Goal: Task Accomplishment & Management: Manage account settings

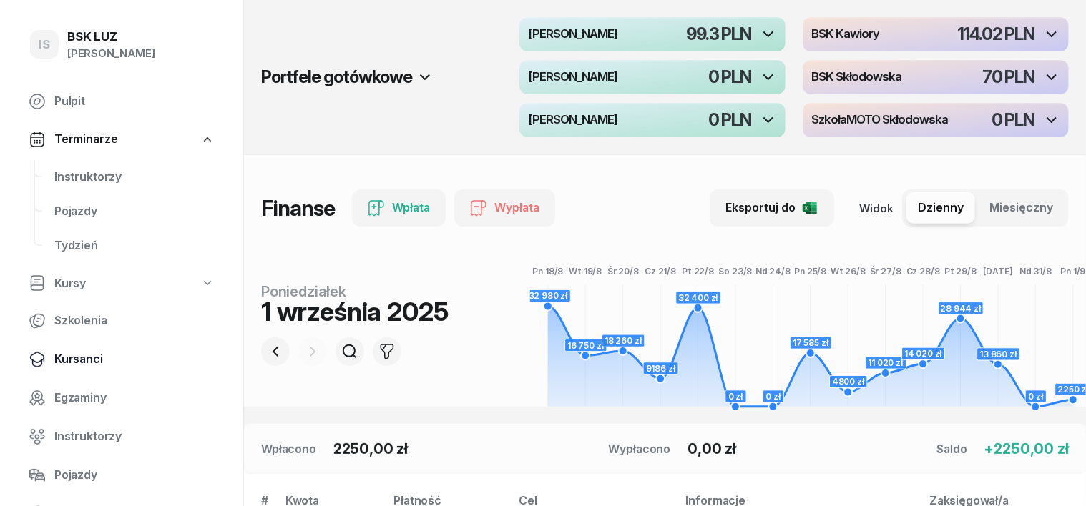
click at [98, 353] on span "Kursanci" at bounding box center [134, 359] width 160 height 19
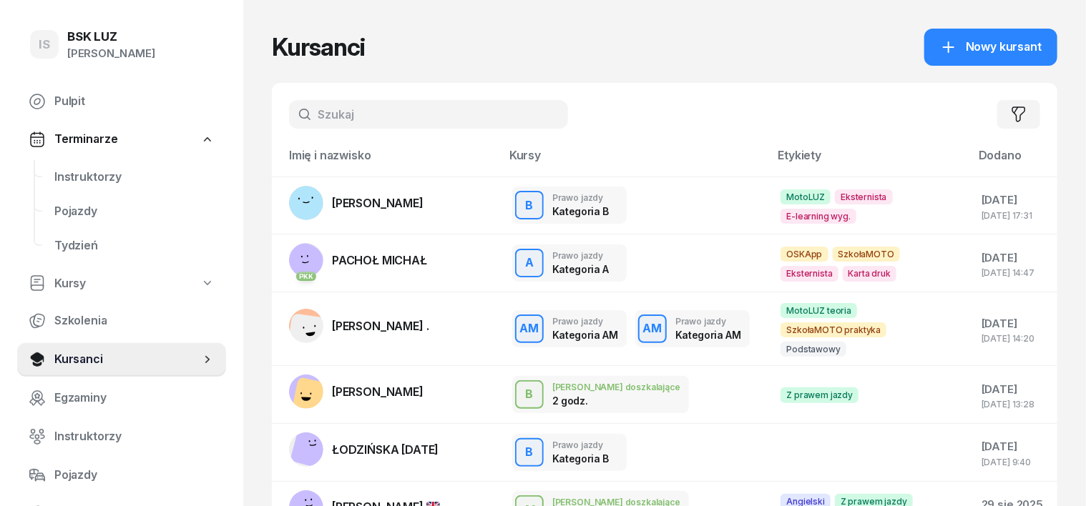
click at [318, 110] on input "text" at bounding box center [428, 114] width 279 height 29
type input "s"
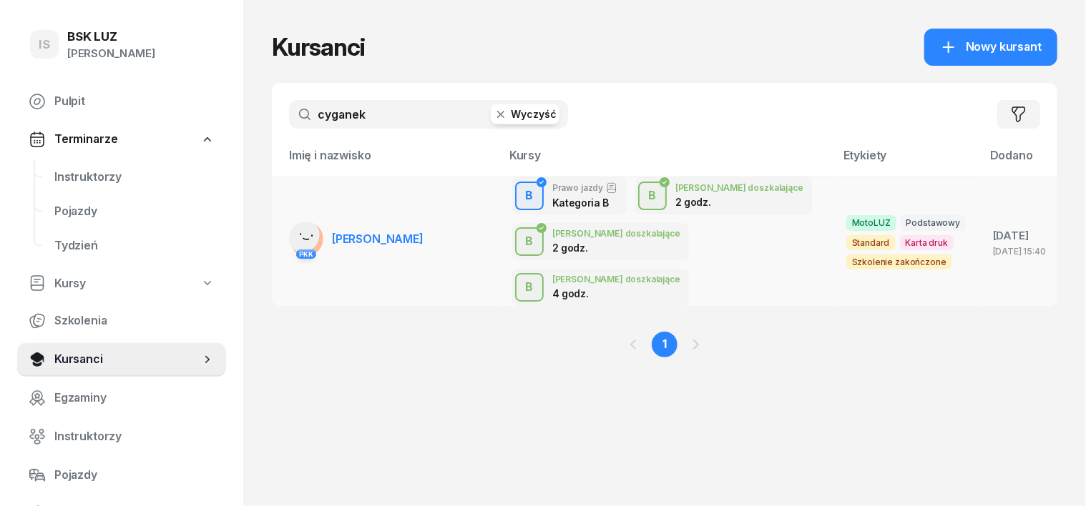
type input "cyganek"
click at [278, 211] on rect at bounding box center [302, 235] width 49 height 49
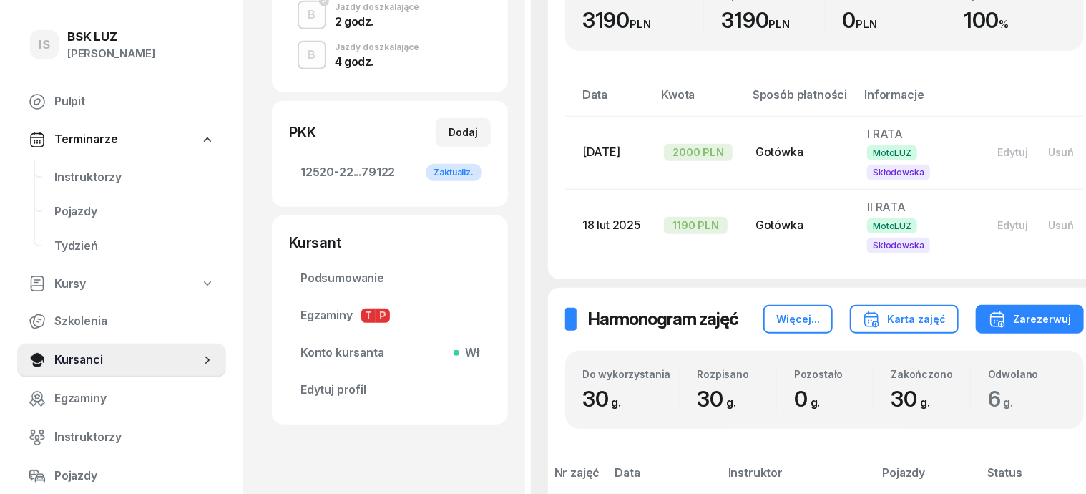
scroll to position [446, 0]
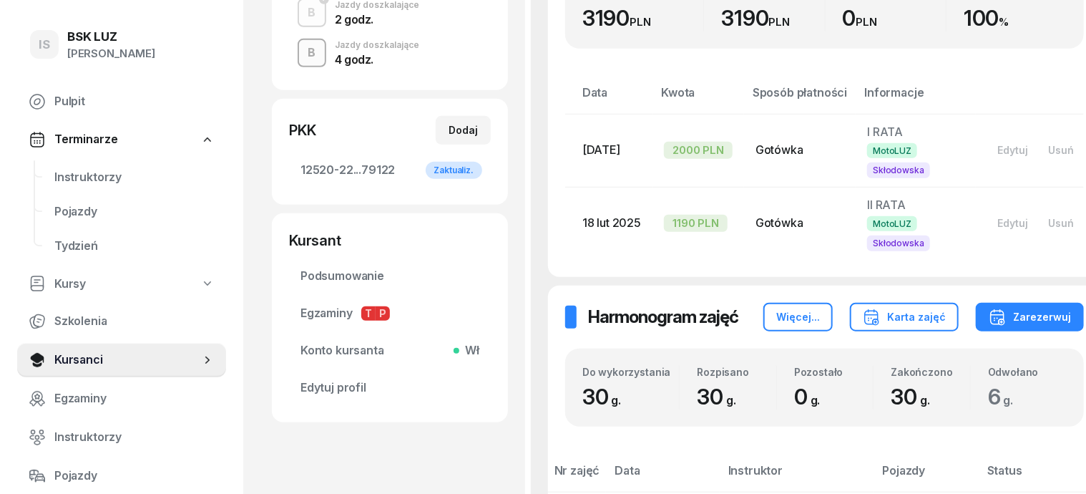
click at [303, 51] on div "B" at bounding box center [312, 53] width 19 height 24
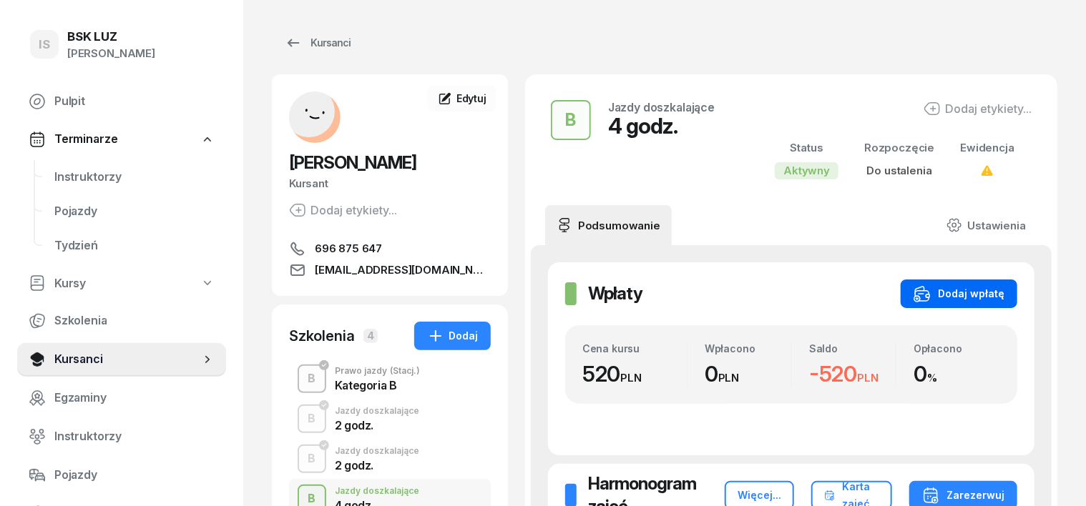
click at [1001, 289] on div "Dodaj wpłatę" at bounding box center [958, 293] width 91 height 17
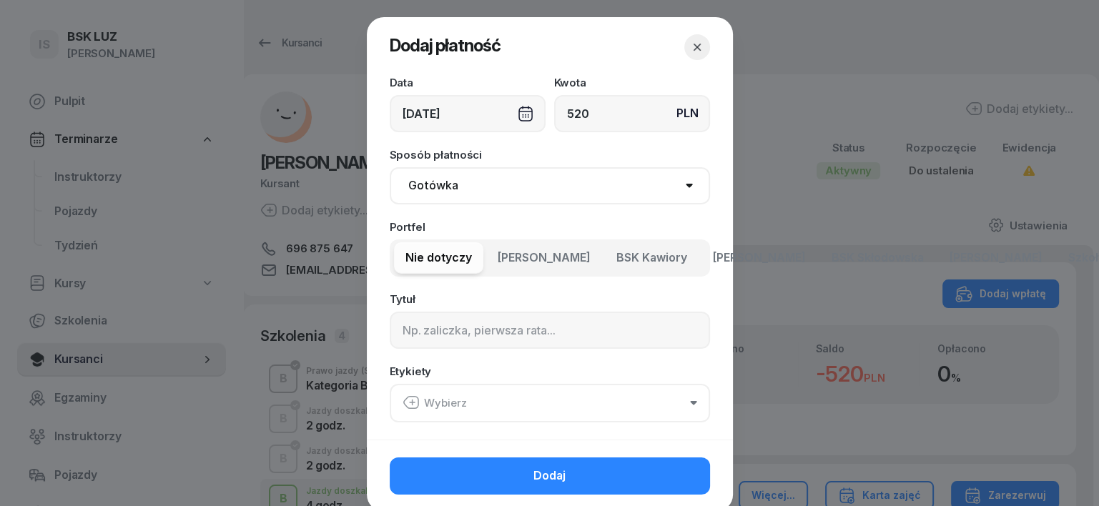
type input "520"
click at [433, 189] on select "Gotówka Karta Przelew Płatności online BLIK" at bounding box center [550, 185] width 320 height 37
select select "transfer"
click at [390, 167] on select "Gotówka Karta Przelew Płatności online BLIK" at bounding box center [550, 185] width 320 height 37
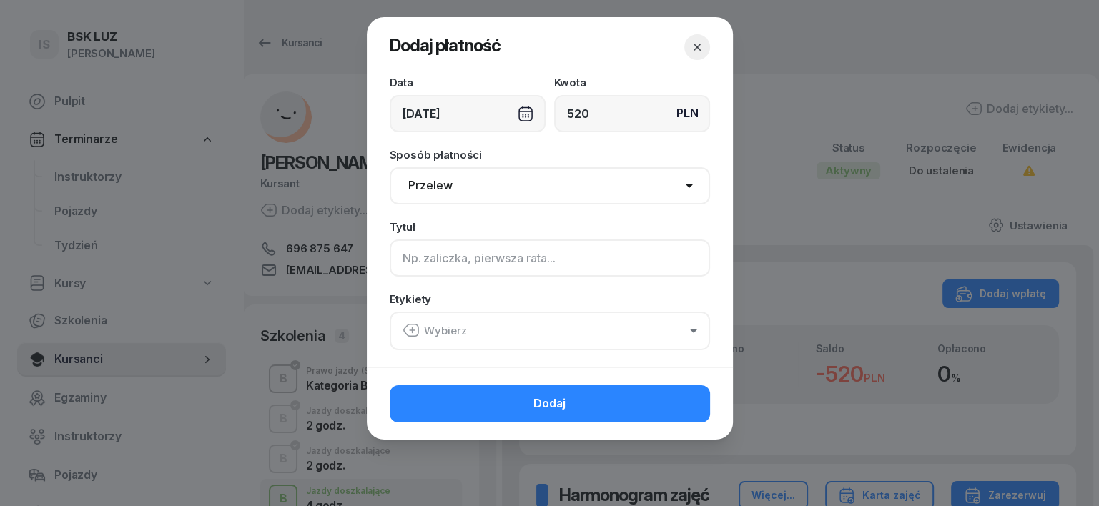
click at [398, 265] on input at bounding box center [550, 258] width 320 height 37
type input "b"
type input "B"
click at [413, 325] on icon "button" at bounding box center [411, 330] width 17 height 17
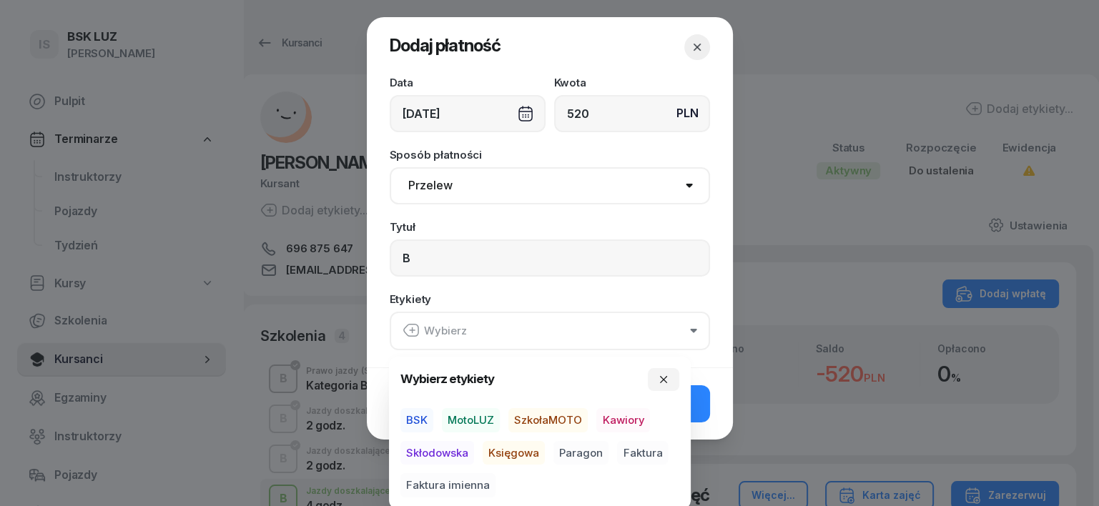
click at [479, 421] on span "MotoLUZ" at bounding box center [471, 420] width 58 height 24
click at [525, 456] on span "Księgowa" at bounding box center [514, 453] width 62 height 24
click at [577, 449] on span "Paragon" at bounding box center [581, 453] width 55 height 24
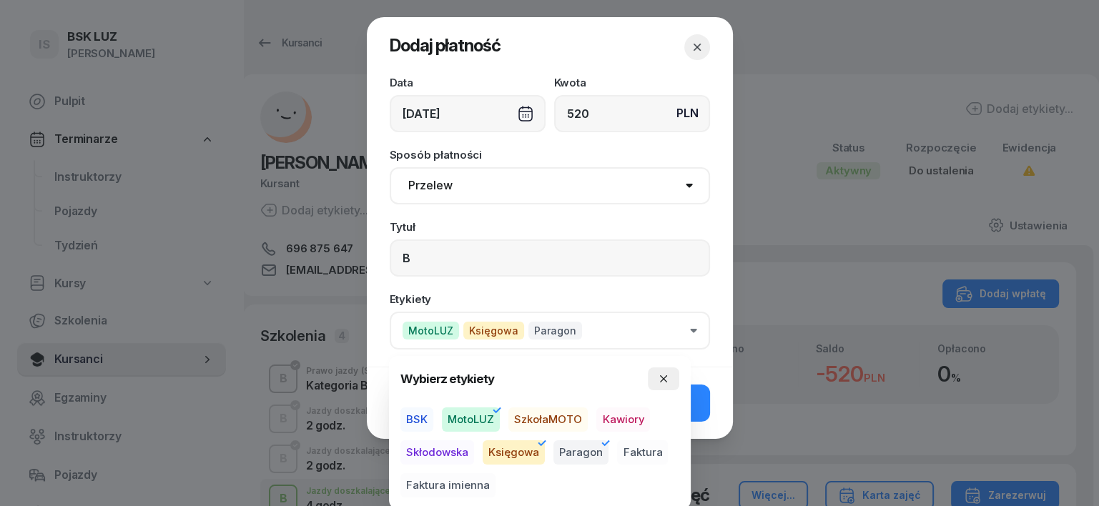
click at [667, 381] on icon "button" at bounding box center [663, 378] width 11 height 11
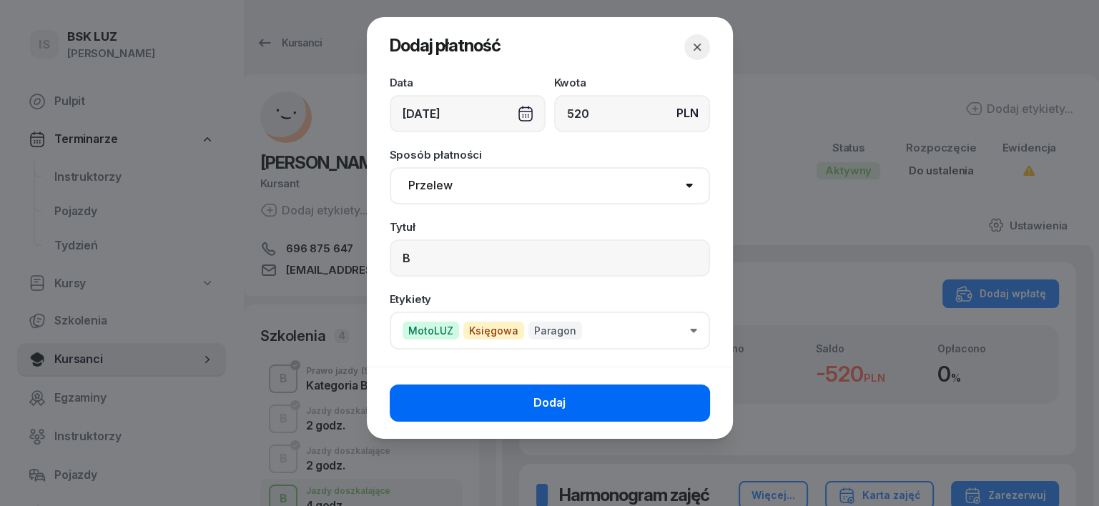
click at [704, 411] on button "Dodaj" at bounding box center [550, 403] width 320 height 37
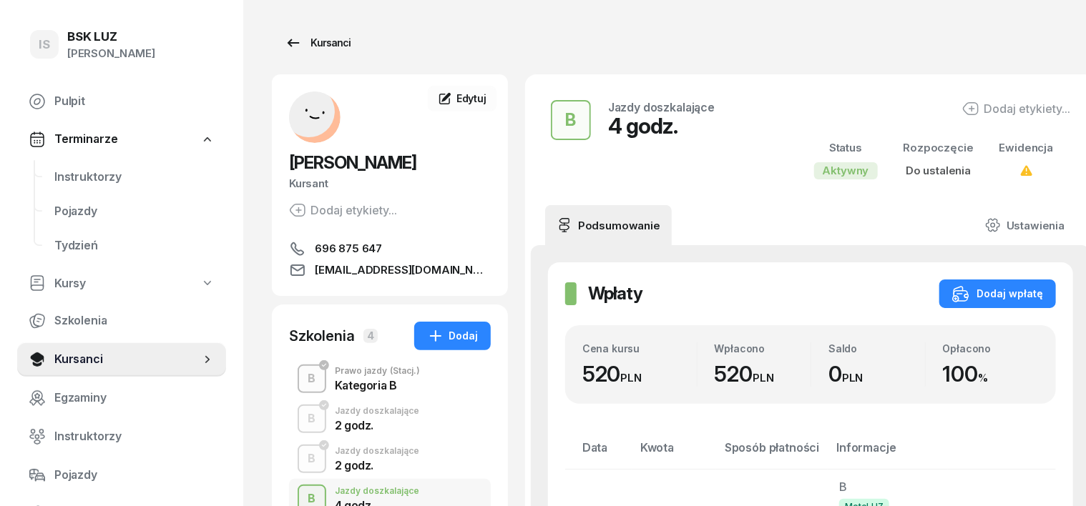
click at [303, 40] on div "Kursanci" at bounding box center [318, 42] width 66 height 17
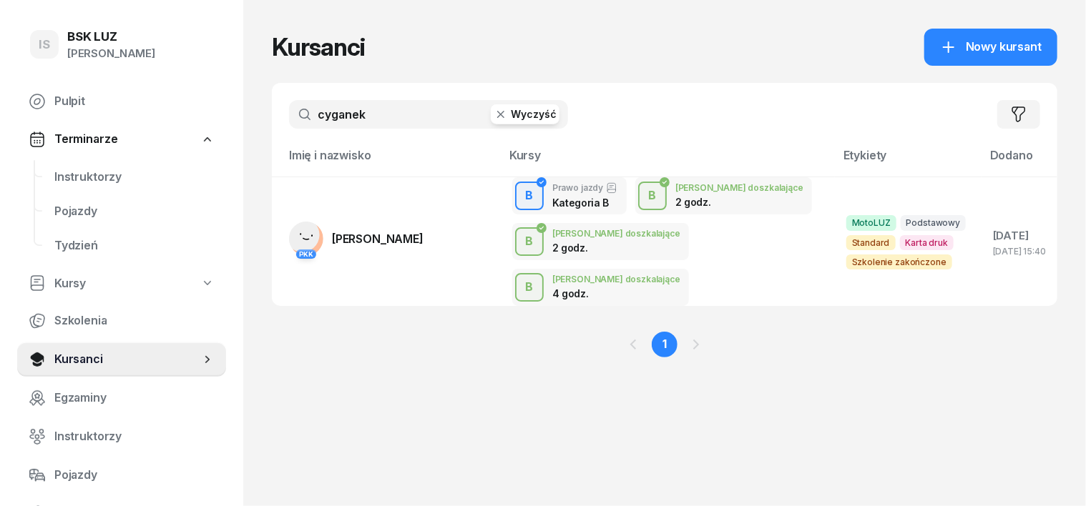
click at [494, 115] on icon "button" at bounding box center [501, 114] width 14 height 14
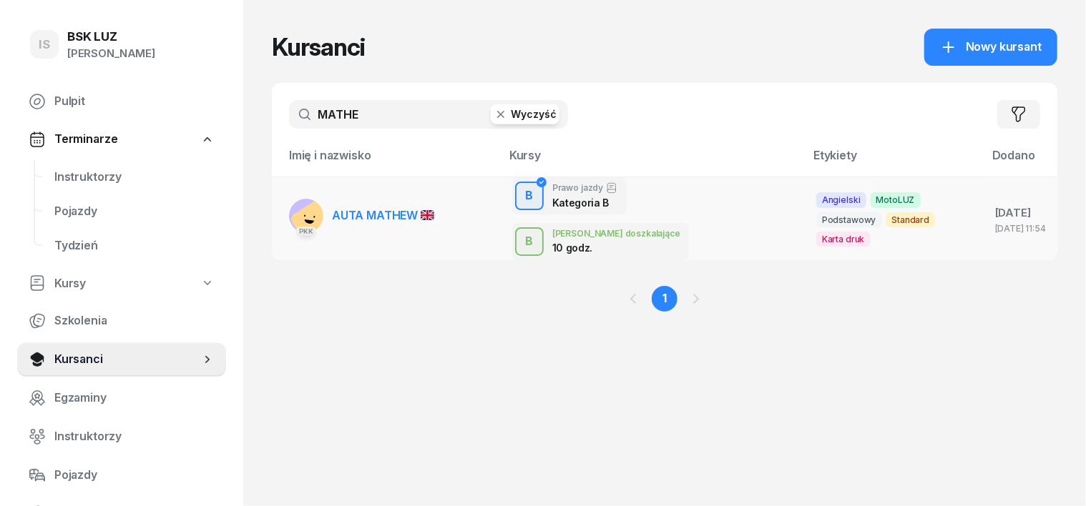
type input "MATHE"
click at [289, 202] on rect at bounding box center [312, 222] width 47 height 47
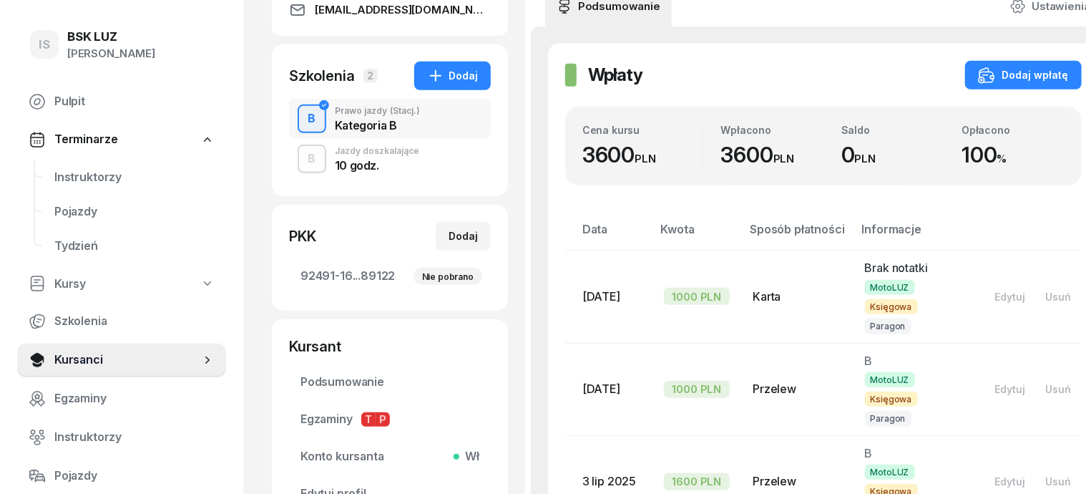
scroll to position [268, 0]
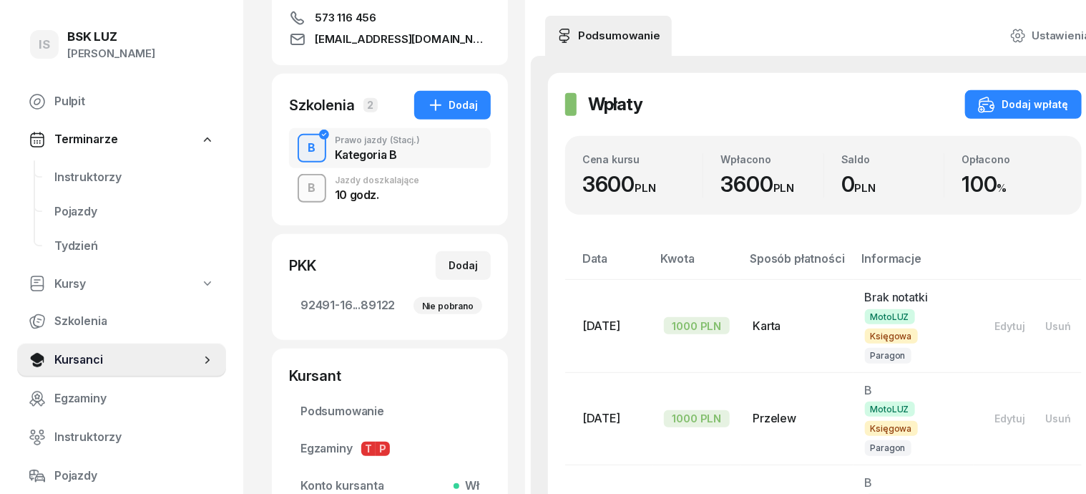
click at [303, 189] on div "B" at bounding box center [312, 188] width 19 height 24
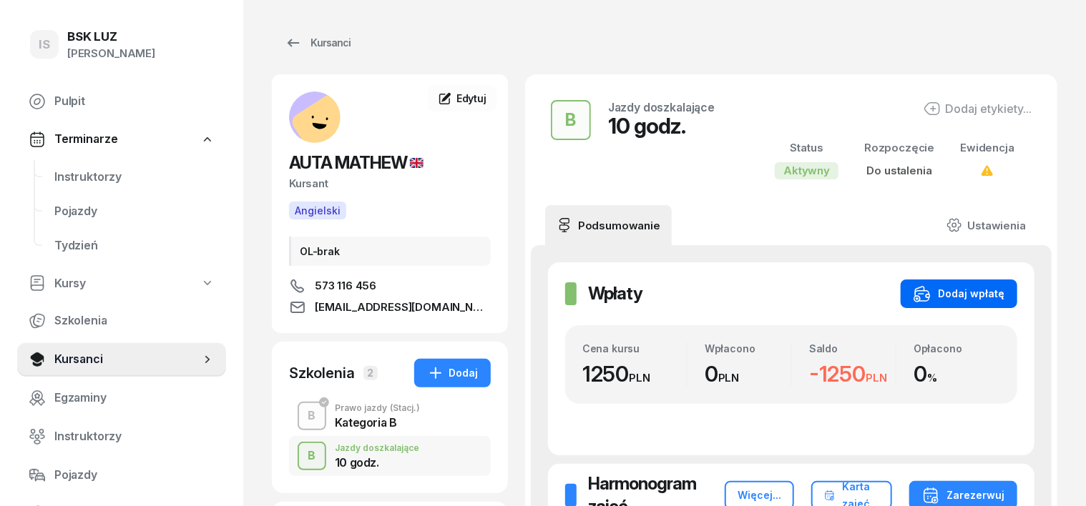
click at [1004, 292] on div "Dodaj wpłatę" at bounding box center [958, 293] width 91 height 17
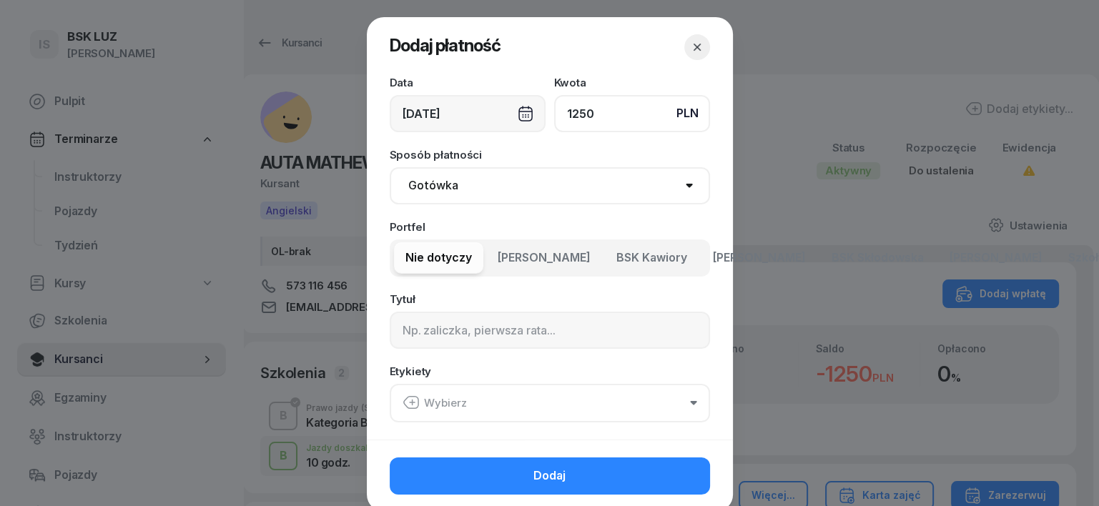
type input "1250"
click at [428, 189] on select "Gotówka Karta Przelew Płatności online BLIK" at bounding box center [550, 185] width 320 height 37
select select "transfer"
click at [390, 167] on select "Gotówka Karta Przelew Płatności online BLIK" at bounding box center [550, 185] width 320 height 37
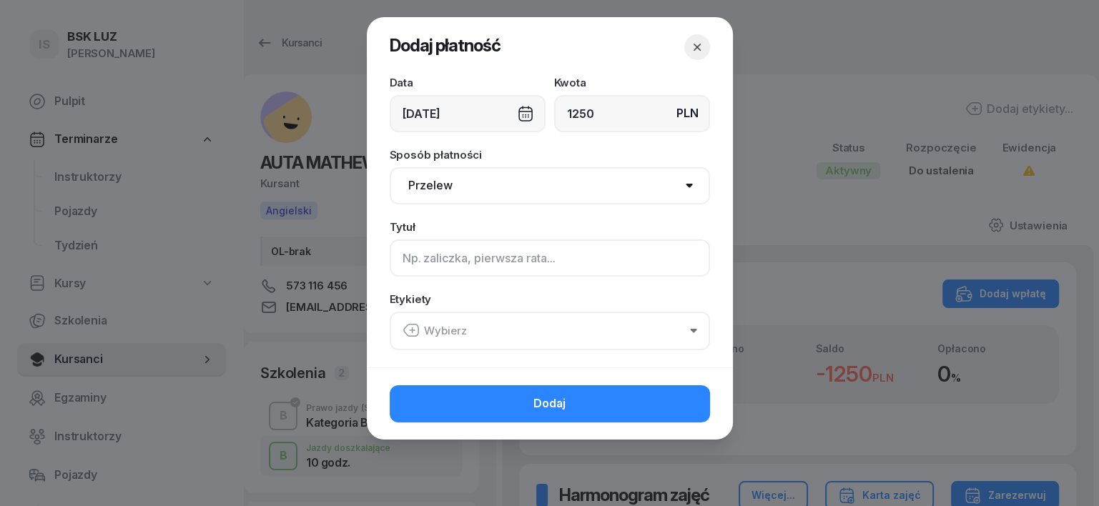
click at [411, 247] on input at bounding box center [550, 258] width 320 height 37
type input "B"
click at [410, 331] on icon "button" at bounding box center [411, 330] width 17 height 17
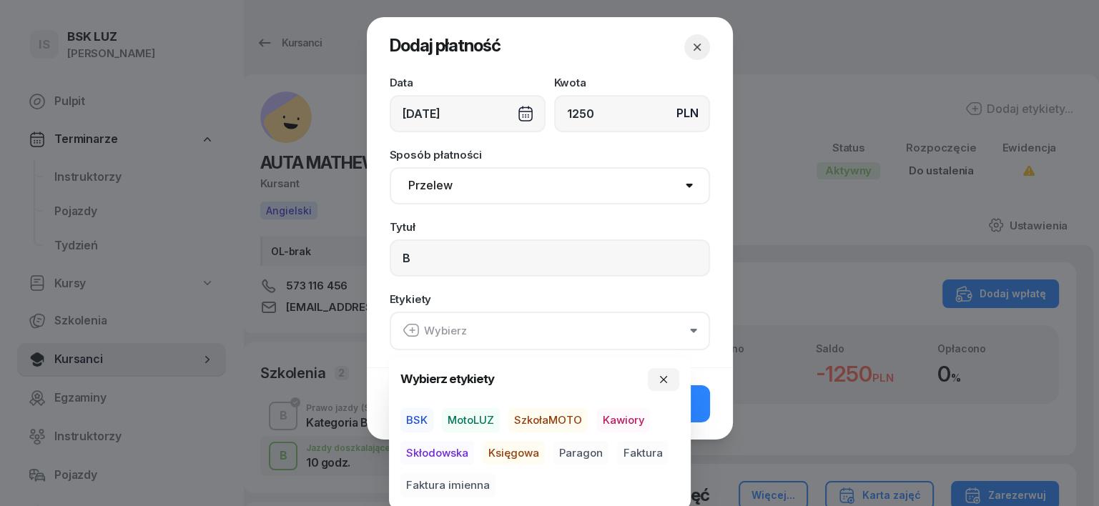
drag, startPoint x: 476, startPoint y: 416, endPoint x: 489, endPoint y: 431, distance: 19.2
click at [476, 417] on span "MotoLUZ" at bounding box center [471, 420] width 58 height 24
drag, startPoint x: 514, startPoint y: 453, endPoint x: 582, endPoint y: 443, distance: 68.6
click at [521, 451] on span "Księgowa" at bounding box center [514, 453] width 62 height 24
drag, startPoint x: 584, startPoint y: 444, endPoint x: 592, endPoint y: 446, distance: 8.7
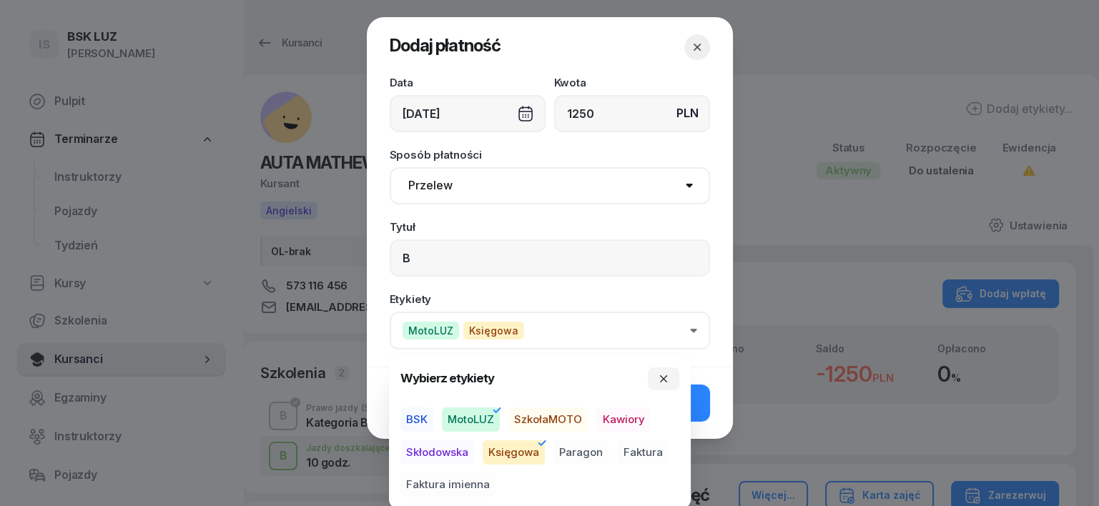
click at [584, 446] on span "Paragon" at bounding box center [581, 453] width 55 height 24
click at [664, 376] on icon "button" at bounding box center [663, 378] width 11 height 11
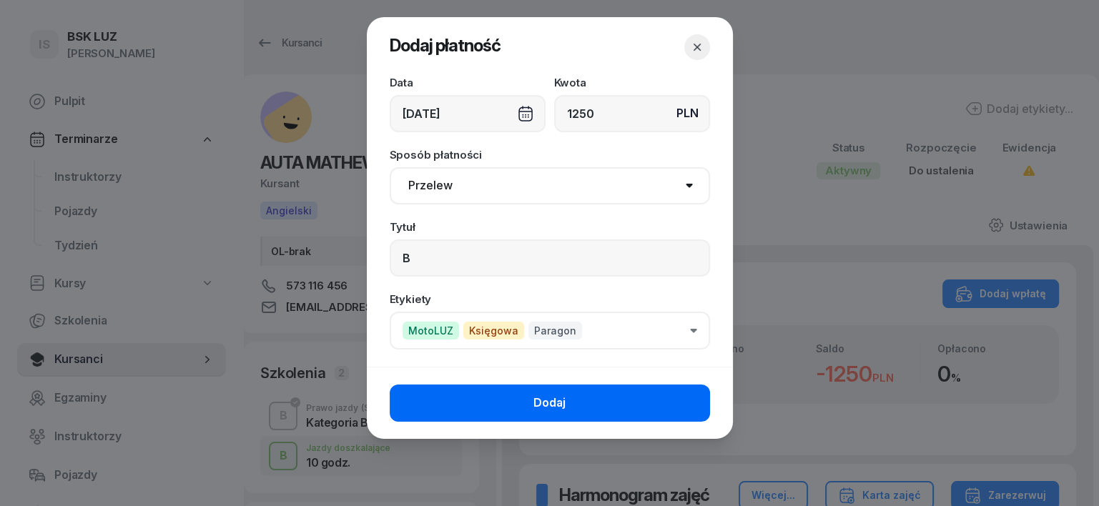
click at [675, 395] on button "Dodaj" at bounding box center [550, 403] width 320 height 37
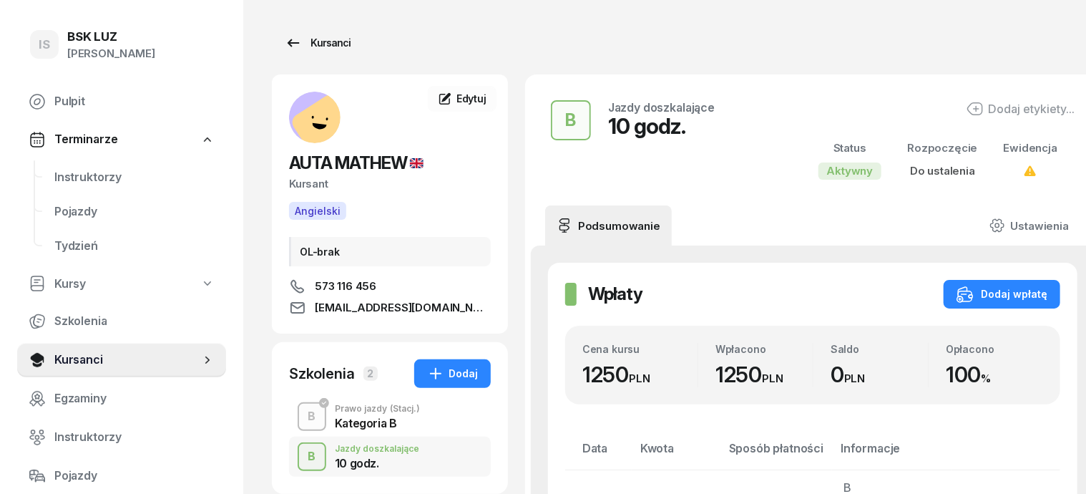
click at [313, 44] on div "Kursanci" at bounding box center [318, 42] width 66 height 17
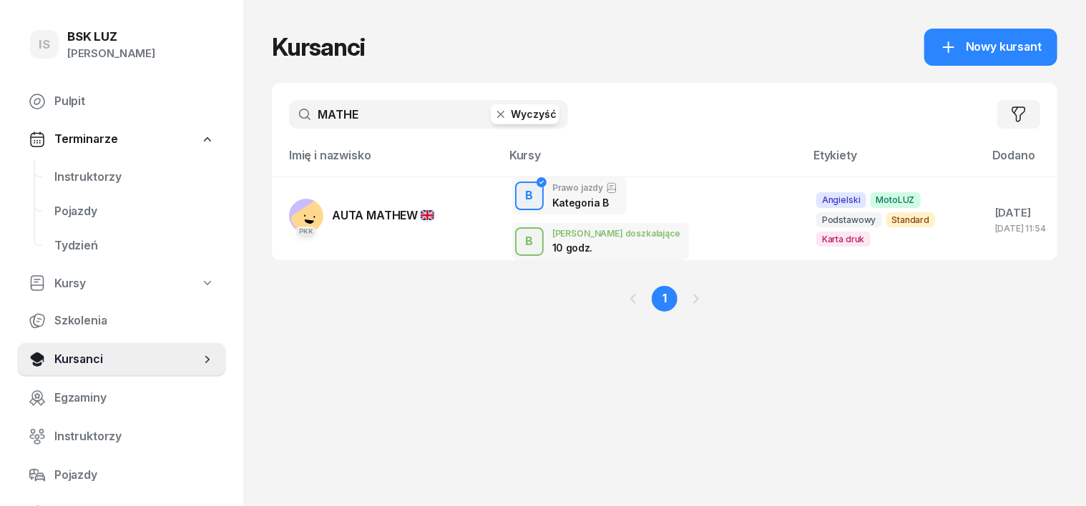
click at [494, 112] on icon "button" at bounding box center [501, 114] width 14 height 14
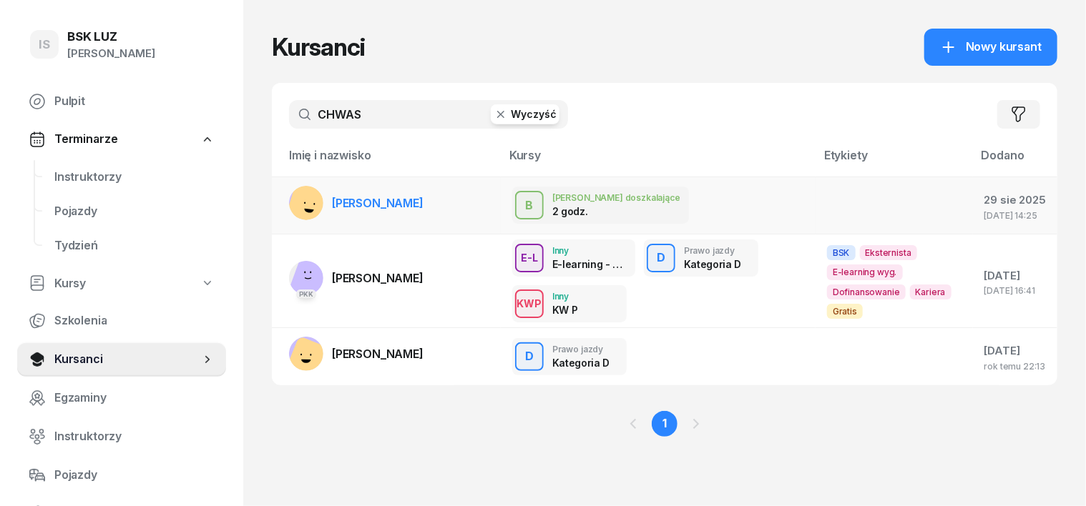
type input "CHWAS"
click at [286, 192] on rect at bounding box center [310, 205] width 51 height 51
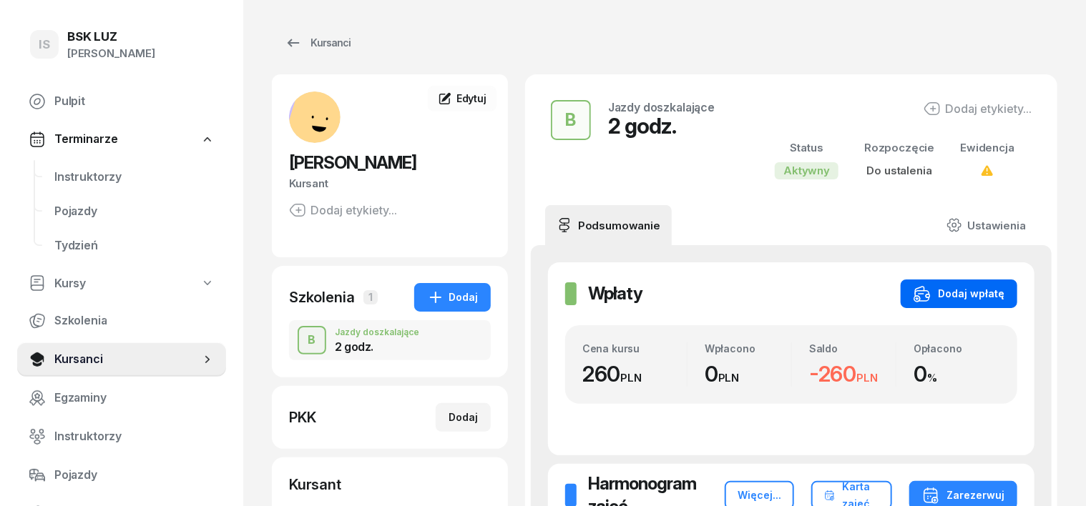
click at [1004, 292] on div "Dodaj wpłatę" at bounding box center [958, 293] width 91 height 17
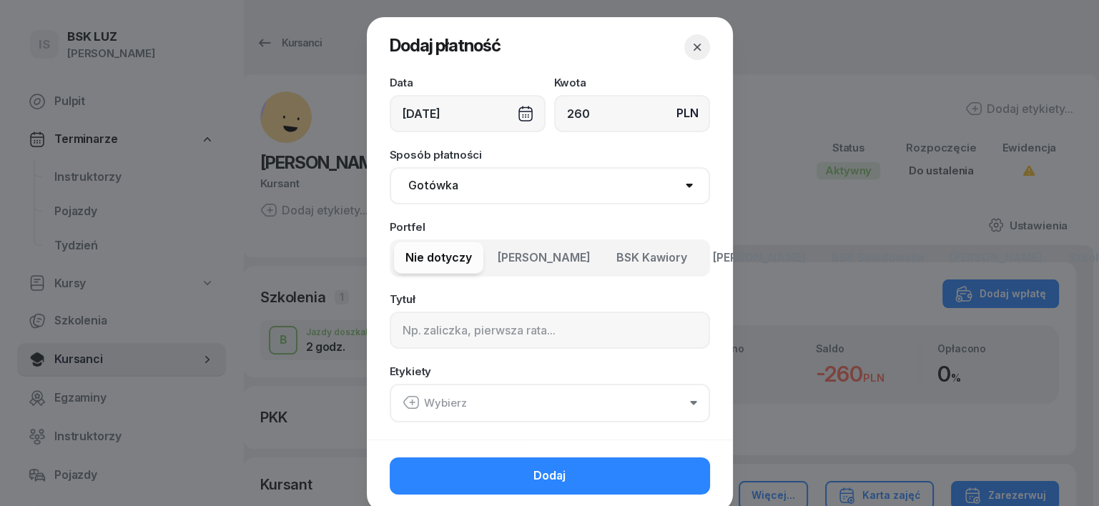
type input "260"
click at [443, 186] on select "Gotówka Karta Przelew Płatności online BLIK" at bounding box center [550, 185] width 320 height 37
select select "transfer"
click at [390, 167] on select "Gotówka Karta Przelew Płatności online BLIK" at bounding box center [550, 185] width 320 height 37
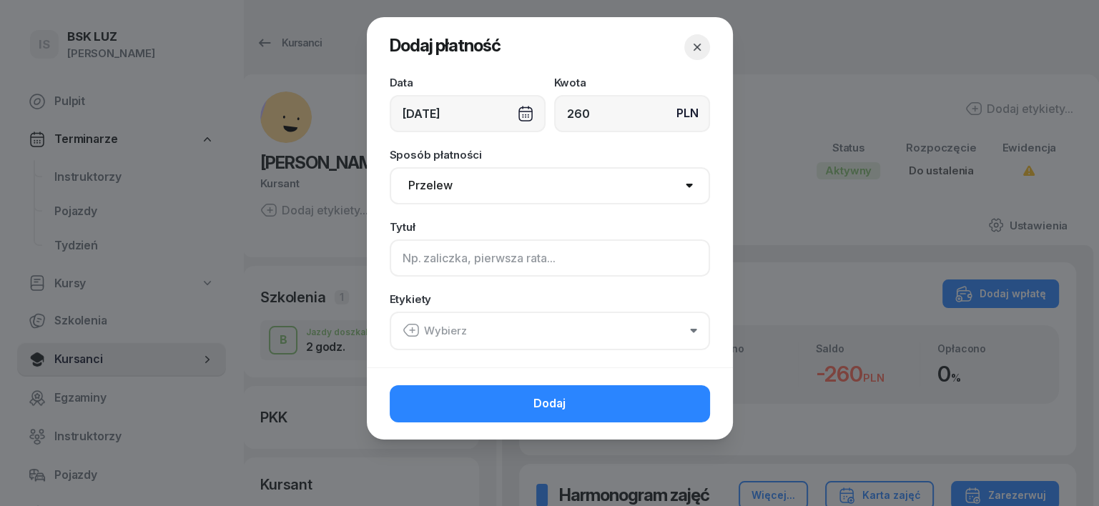
click at [399, 257] on input at bounding box center [550, 258] width 320 height 37
type input "B"
click at [416, 323] on icon "button" at bounding box center [411, 330] width 17 height 17
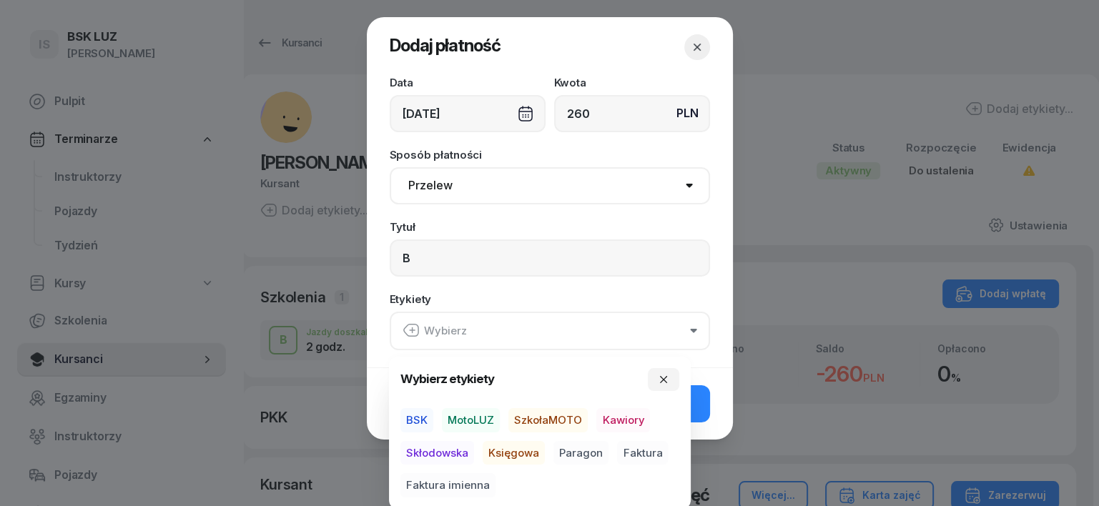
drag, startPoint x: 479, startPoint y: 415, endPoint x: 471, endPoint y: 428, distance: 15.7
click at [479, 416] on span "MotoLUZ" at bounding box center [471, 420] width 58 height 24
drag, startPoint x: 505, startPoint y: 452, endPoint x: 562, endPoint y: 456, distance: 57.3
click at [511, 451] on span "Księgowa" at bounding box center [514, 453] width 62 height 24
click at [584, 451] on span "Paragon" at bounding box center [581, 453] width 55 height 24
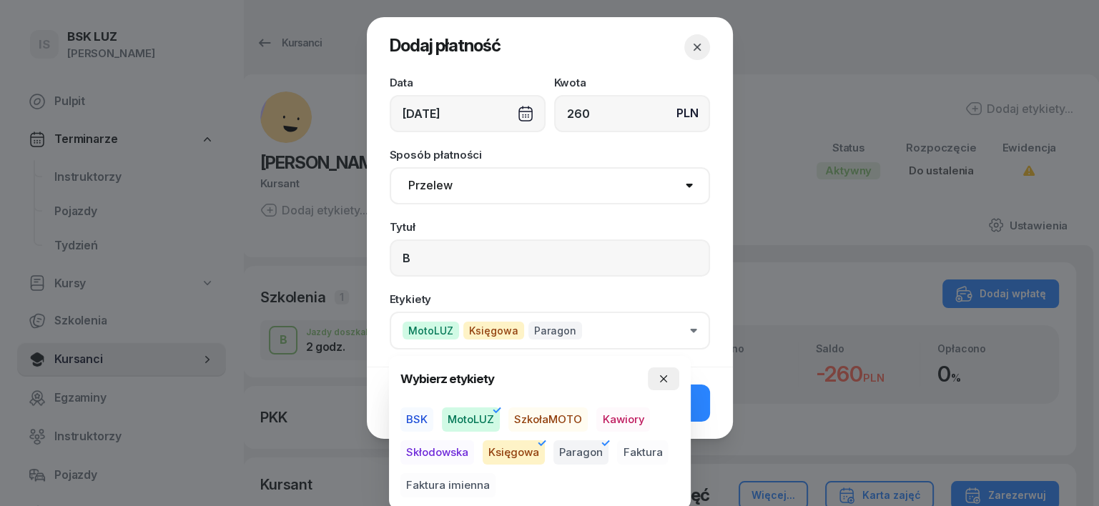
click at [664, 378] on icon "button" at bounding box center [663, 378] width 11 height 11
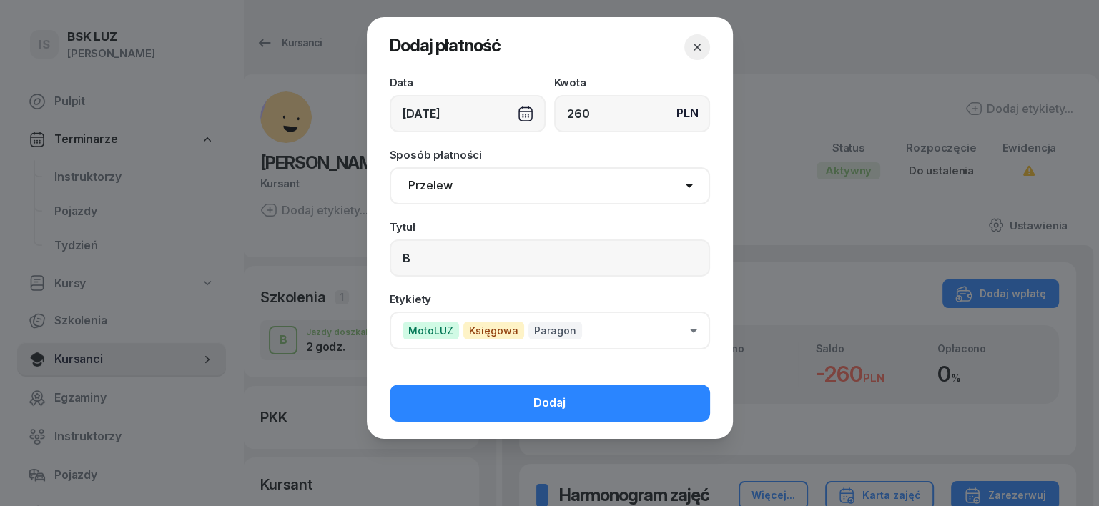
click at [687, 396] on button "Dodaj" at bounding box center [550, 403] width 320 height 37
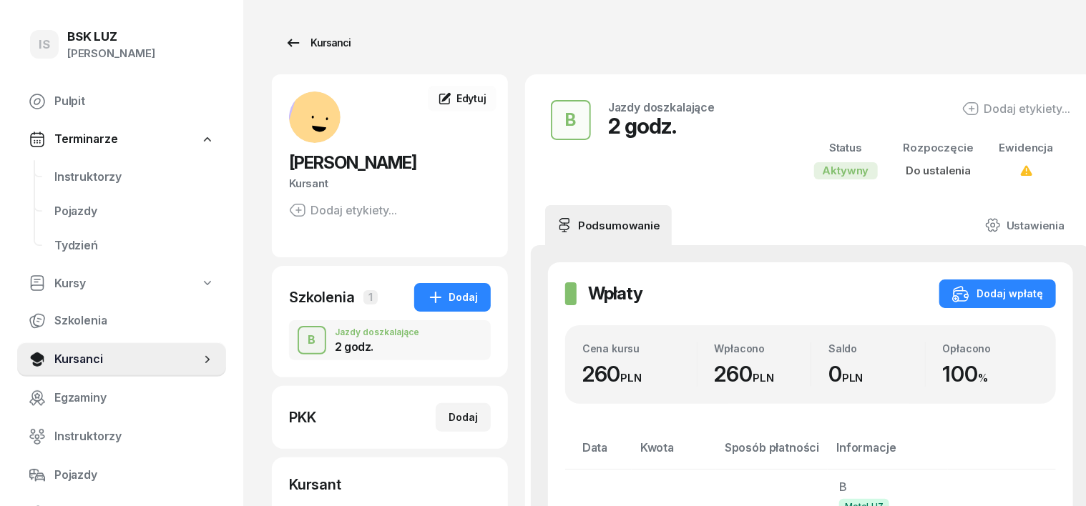
click at [309, 38] on div "Kursanci" at bounding box center [318, 42] width 66 height 17
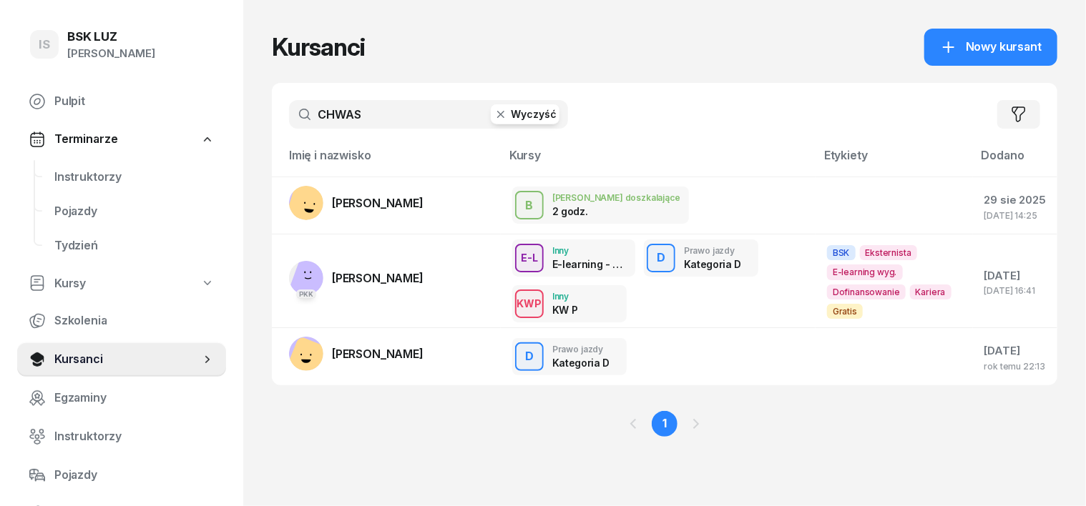
click at [497, 111] on icon "button" at bounding box center [500, 114] width 7 height 7
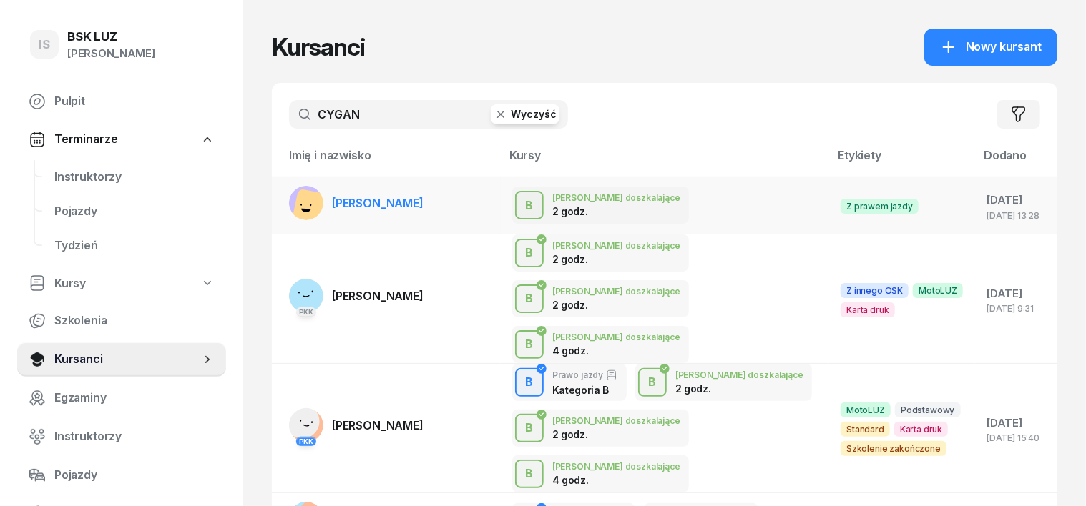
type input "CYGAN"
click at [292, 200] on rect at bounding box center [312, 208] width 41 height 41
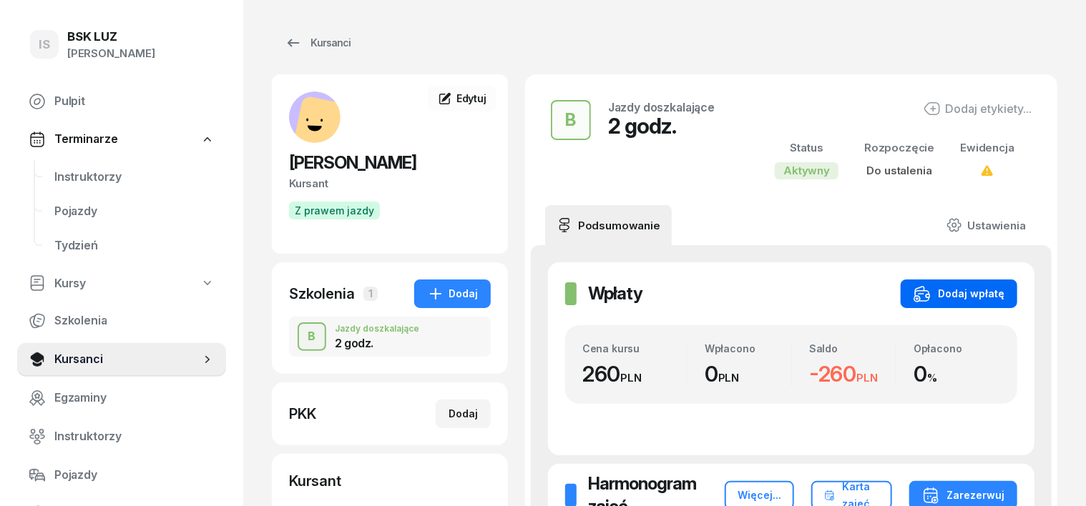
click at [997, 294] on div "Dodaj wpłatę" at bounding box center [958, 293] width 91 height 17
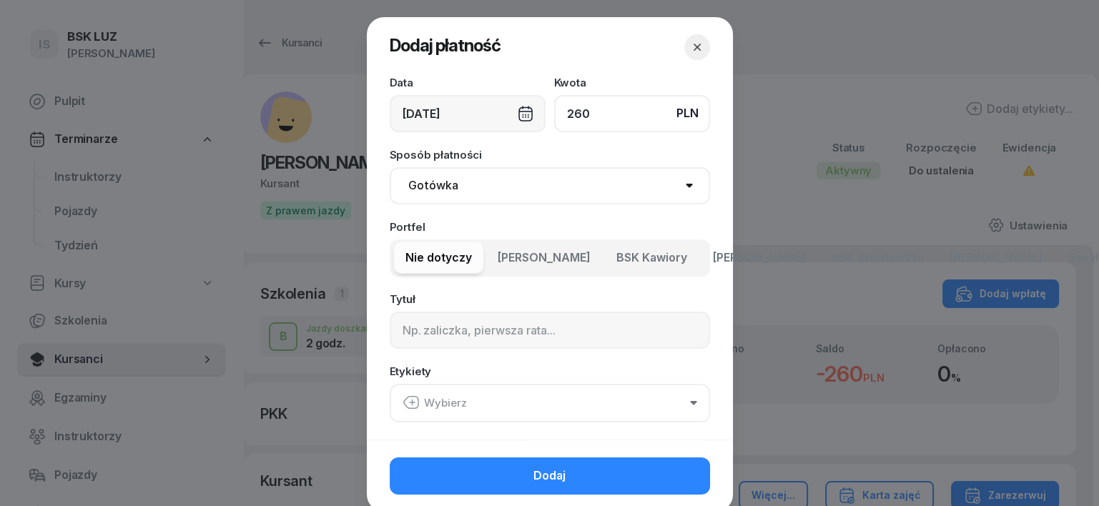
type input "260"
click at [418, 183] on select "Gotówka Karta Przelew Płatności online BLIK" at bounding box center [550, 185] width 320 height 37
select select "transfer"
click at [390, 167] on select "Gotówka Karta Przelew Płatności online BLIK" at bounding box center [550, 185] width 320 height 37
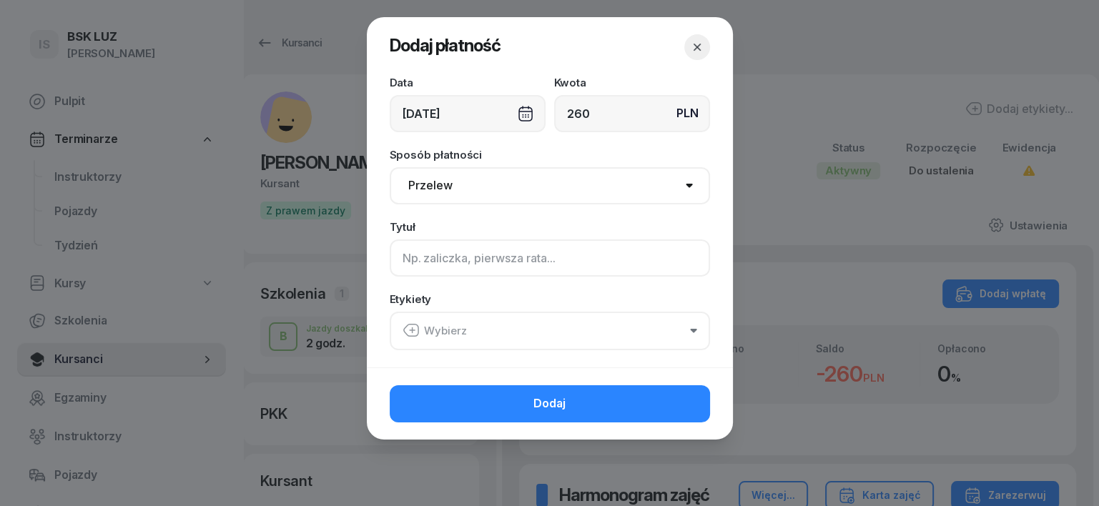
click at [421, 263] on input at bounding box center [550, 258] width 320 height 37
type input "B"
click at [413, 328] on icon "button" at bounding box center [411, 330] width 17 height 17
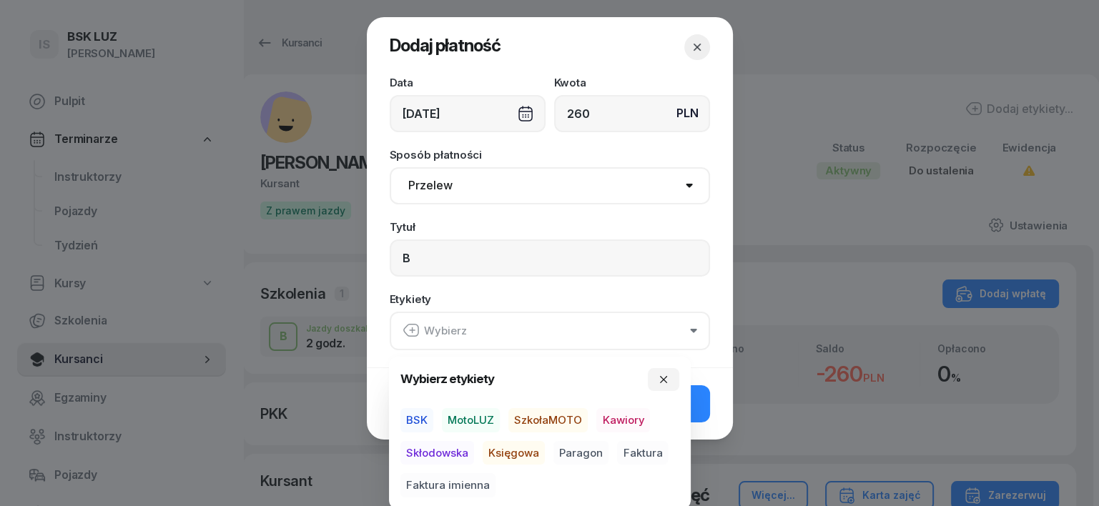
drag, startPoint x: 469, startPoint y: 416, endPoint x: 478, endPoint y: 425, distance: 12.1
click at [469, 417] on span "MotoLUZ" at bounding box center [471, 420] width 58 height 24
drag, startPoint x: 511, startPoint y: 453, endPoint x: 524, endPoint y: 456, distance: 12.3
click at [512, 454] on span "Księgowa" at bounding box center [514, 453] width 62 height 24
click at [575, 444] on span "Paragon" at bounding box center [581, 453] width 55 height 24
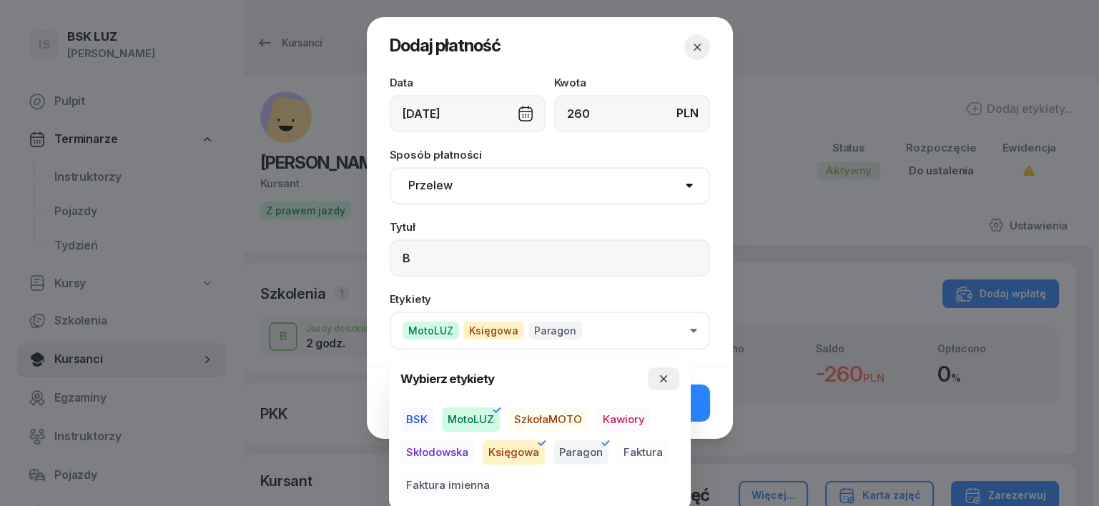
click at [664, 378] on icon "button" at bounding box center [663, 379] width 7 height 7
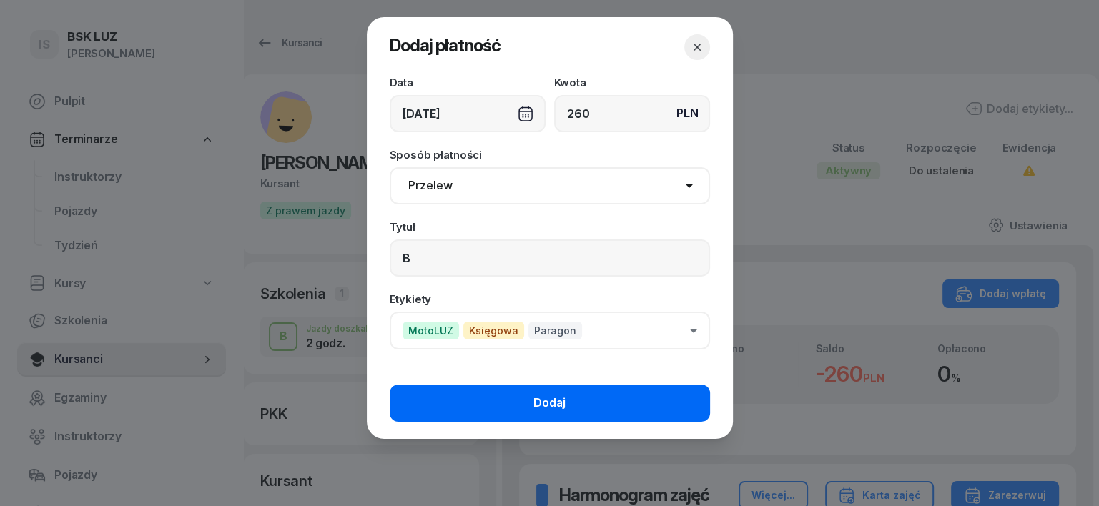
click at [678, 399] on button "Dodaj" at bounding box center [550, 403] width 320 height 37
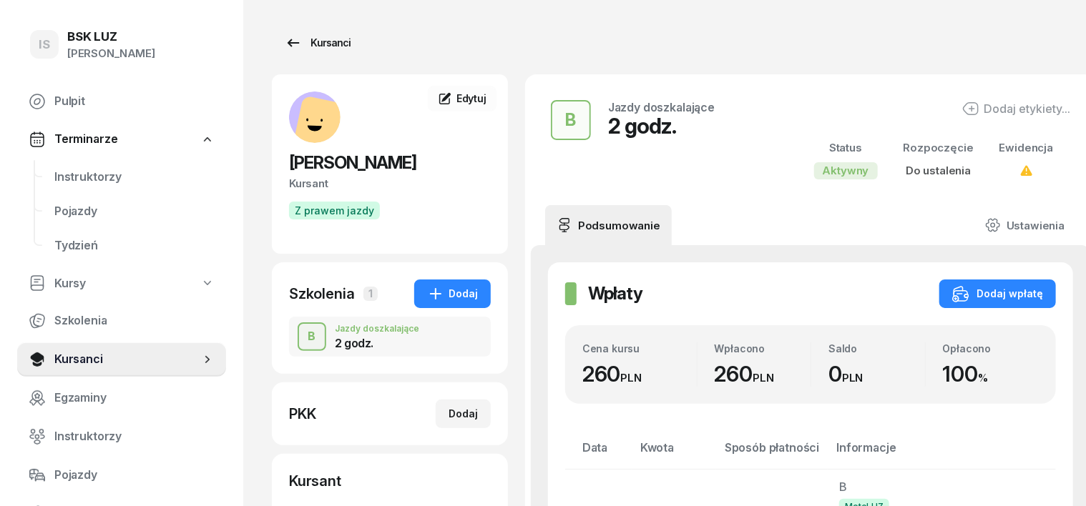
click at [304, 43] on div "Kursanci" at bounding box center [318, 42] width 66 height 17
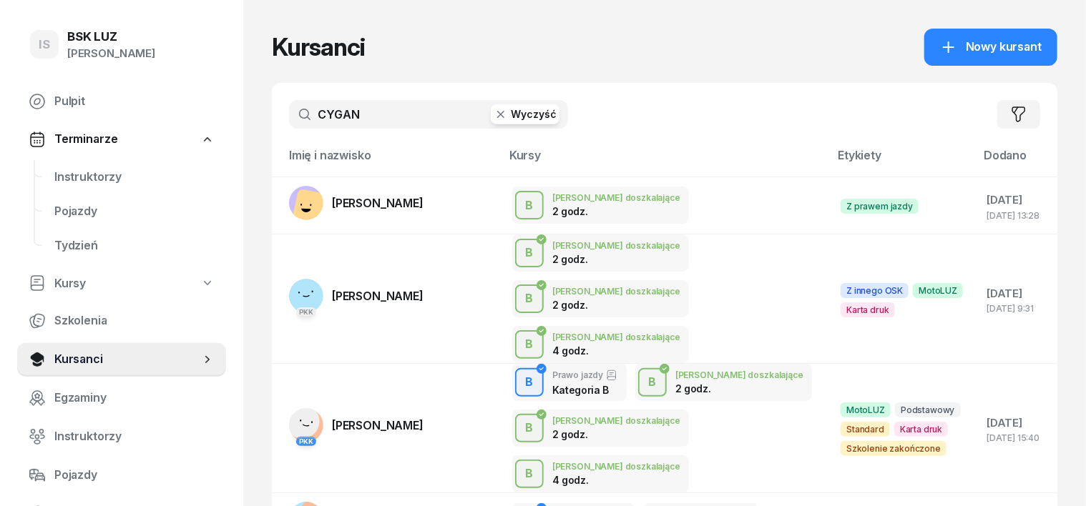
click at [494, 116] on icon "button" at bounding box center [501, 114] width 14 height 14
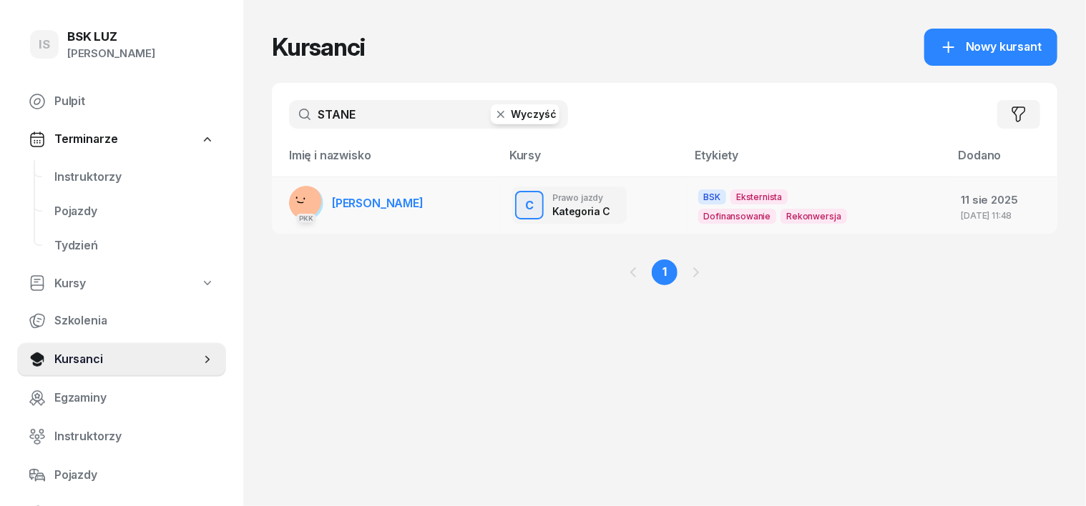
type input "STANE"
click at [283, 192] on rect at bounding box center [304, 201] width 48 height 48
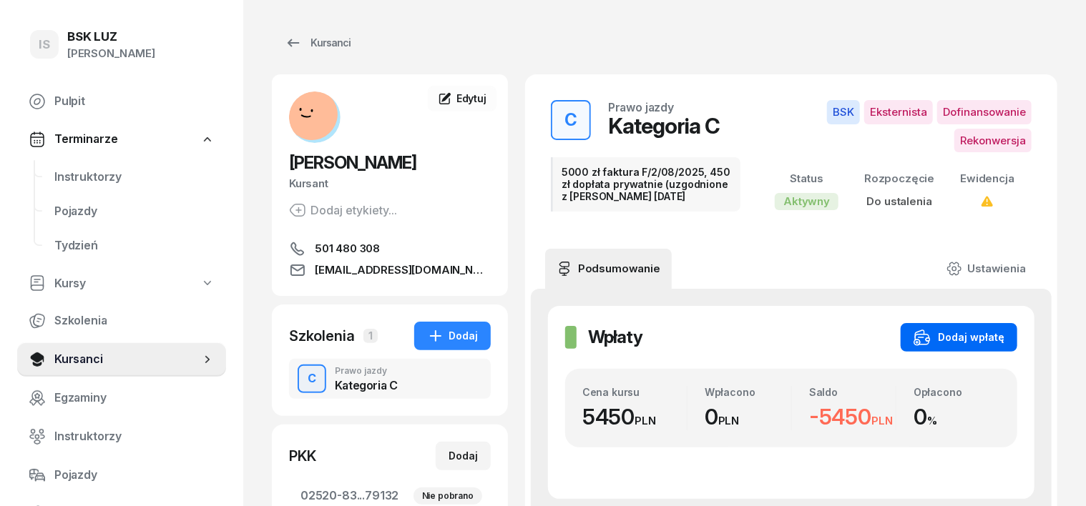
click at [999, 329] on div "Dodaj wpłatę" at bounding box center [958, 337] width 91 height 17
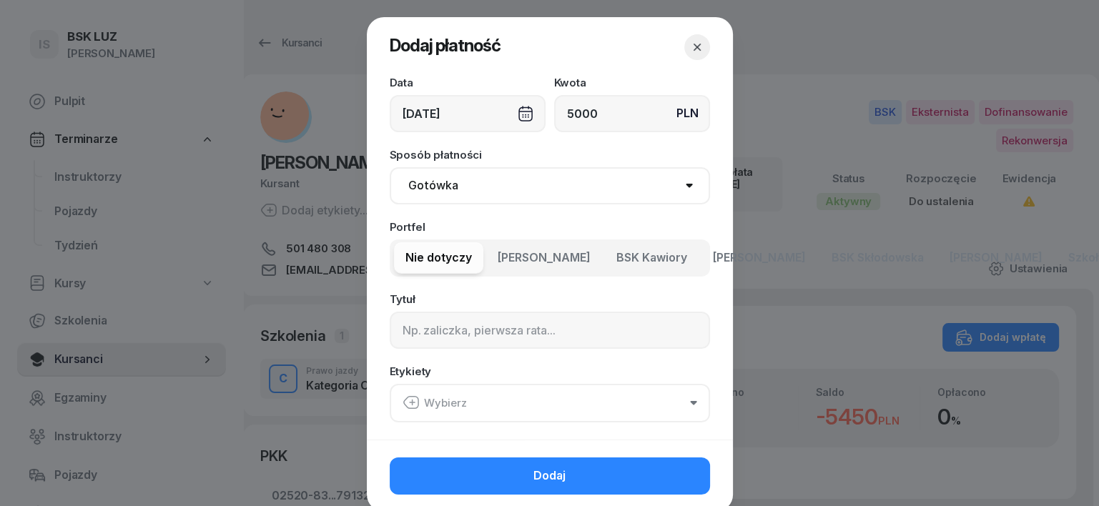
type input "5000"
click at [423, 179] on select "Gotówka Karta Przelew Płatności online BLIK" at bounding box center [550, 185] width 320 height 37
select select "transfer"
click at [390, 167] on select "Gotówka Karta Przelew Płatności online BLIK" at bounding box center [550, 185] width 320 height 37
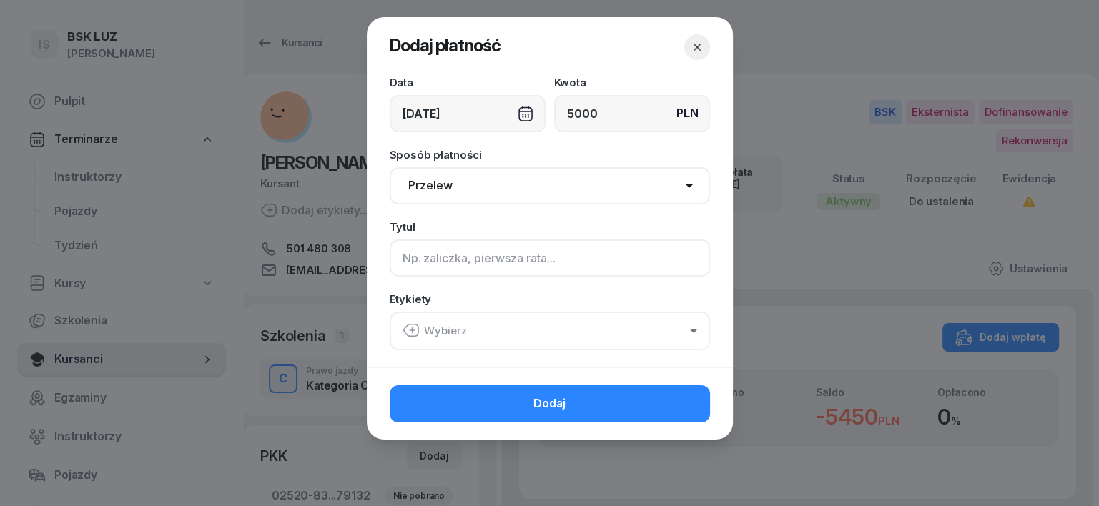
click at [411, 258] on input at bounding box center [550, 258] width 320 height 37
type input "C - F/2/08/2025"
click at [413, 325] on icon "button" at bounding box center [411, 330] width 17 height 17
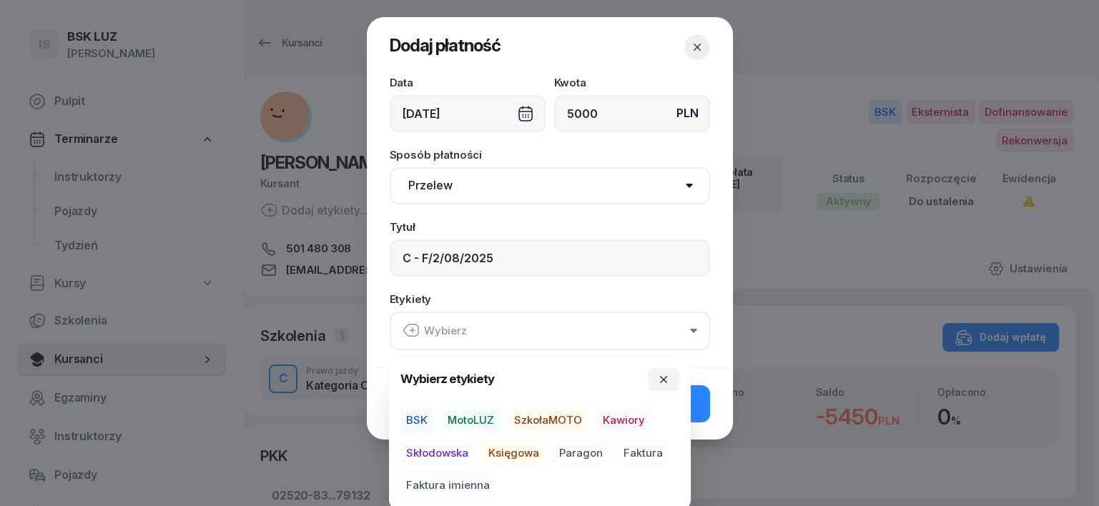
click at [416, 418] on span "BSK" at bounding box center [417, 420] width 33 height 24
drag, startPoint x: 514, startPoint y: 452, endPoint x: 531, endPoint y: 448, distance: 17.0
click at [514, 452] on span "Księgowa" at bounding box center [514, 453] width 62 height 24
click at [644, 448] on span "Faktura" at bounding box center [642, 453] width 51 height 24
click at [661, 381] on icon "button" at bounding box center [663, 378] width 11 height 11
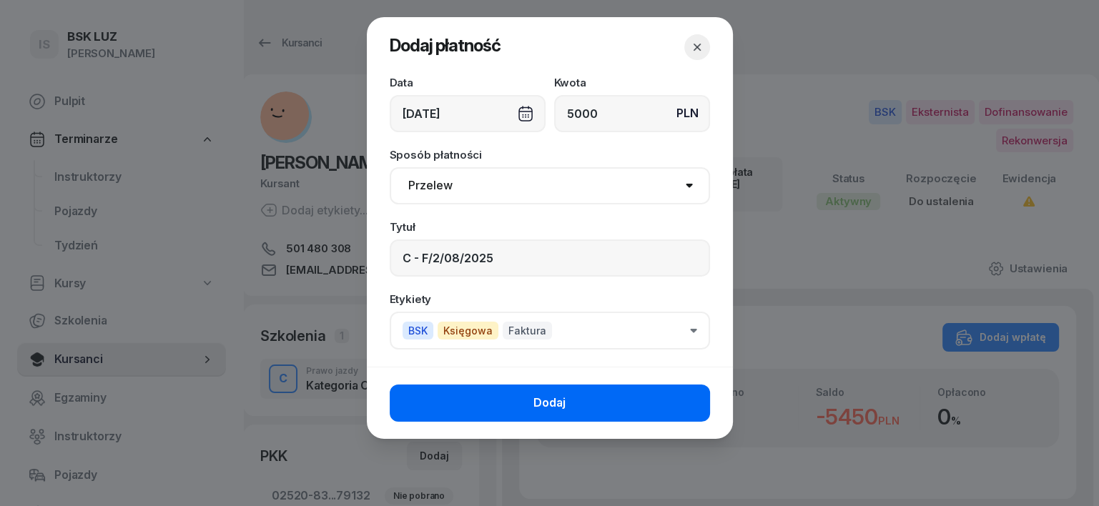
click at [677, 388] on button "Dodaj" at bounding box center [550, 403] width 320 height 37
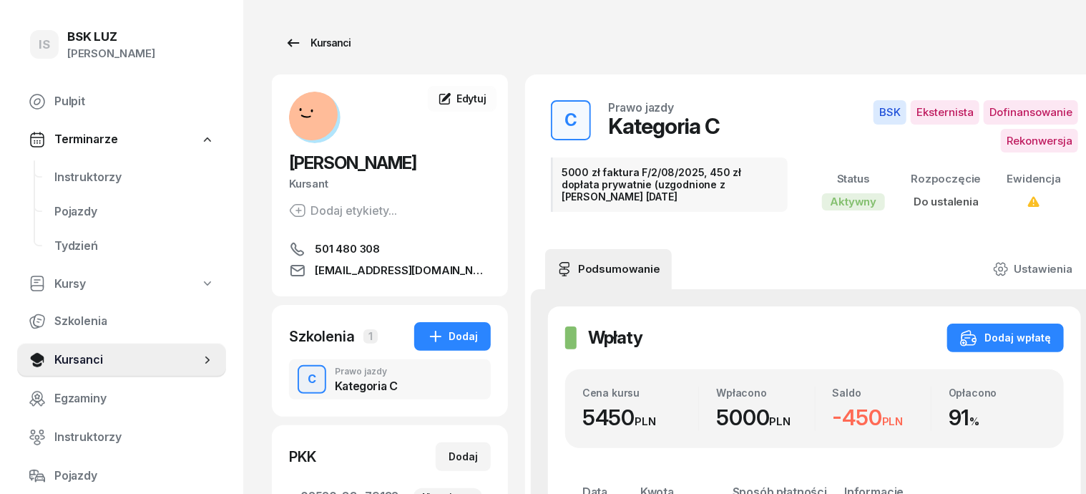
click at [306, 44] on div "Kursanci" at bounding box center [318, 42] width 66 height 17
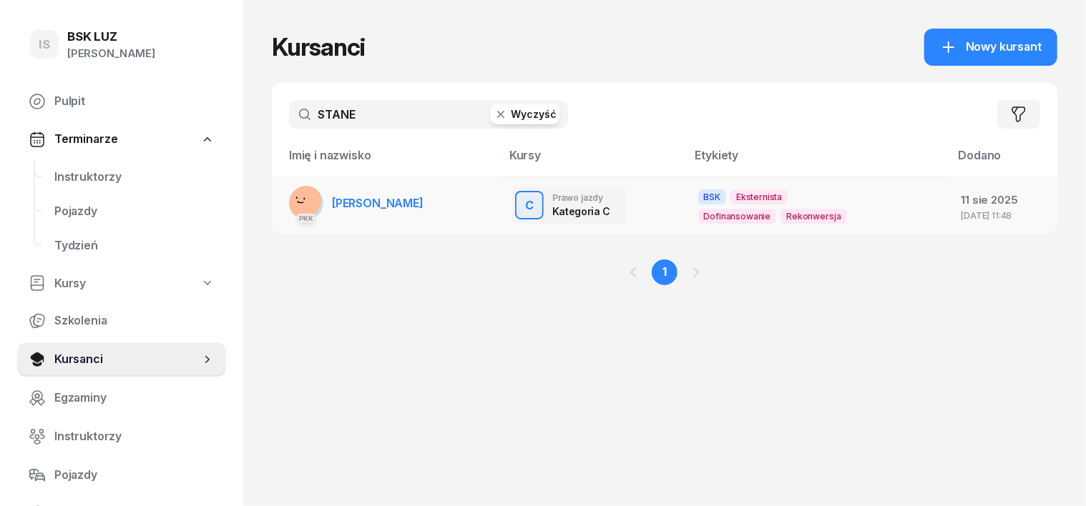
click at [280, 204] on rect at bounding box center [304, 201] width 48 height 48
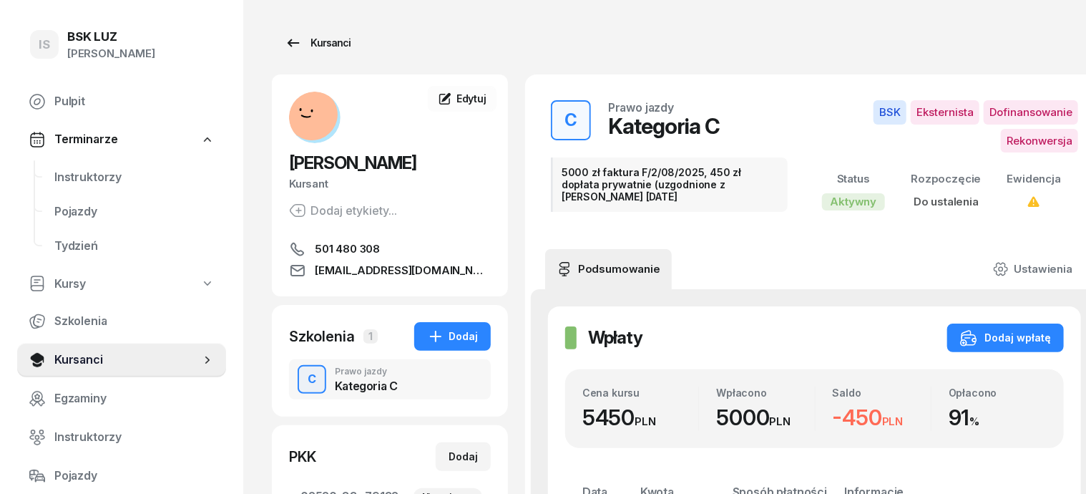
click at [309, 46] on div "Kursanci" at bounding box center [318, 42] width 66 height 17
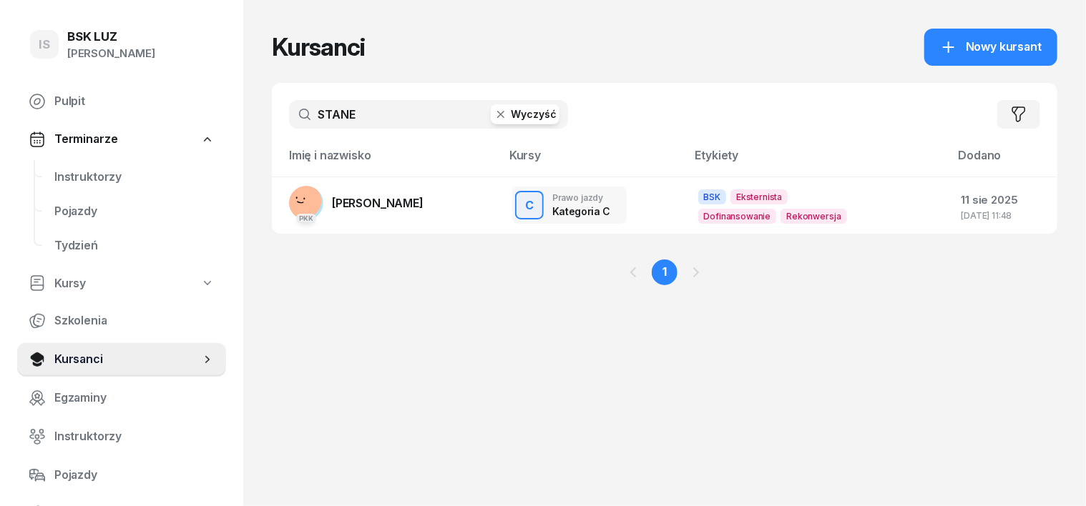
click at [494, 119] on icon "button" at bounding box center [501, 114] width 14 height 14
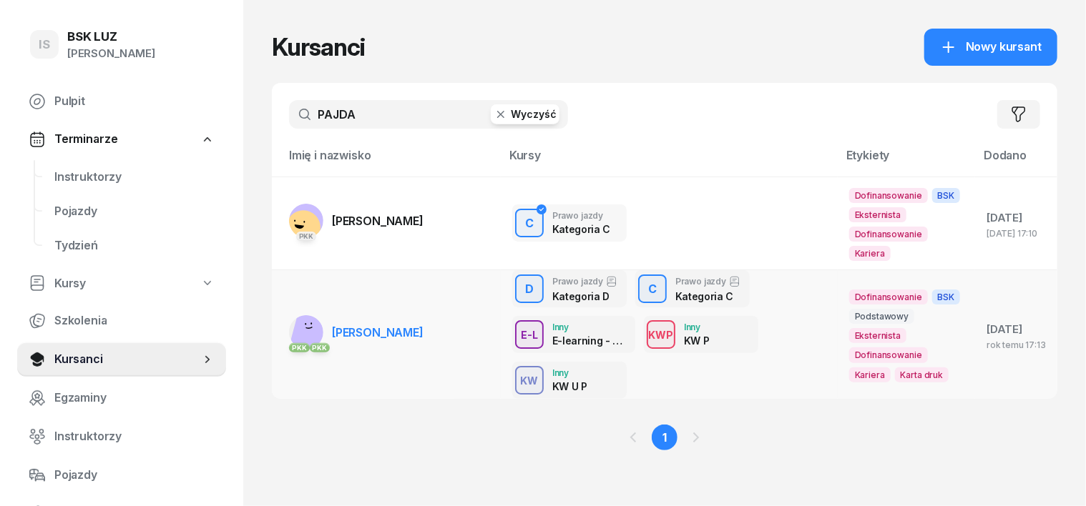
type input "PAJDA"
click at [290, 331] on rect at bounding box center [311, 331] width 42 height 42
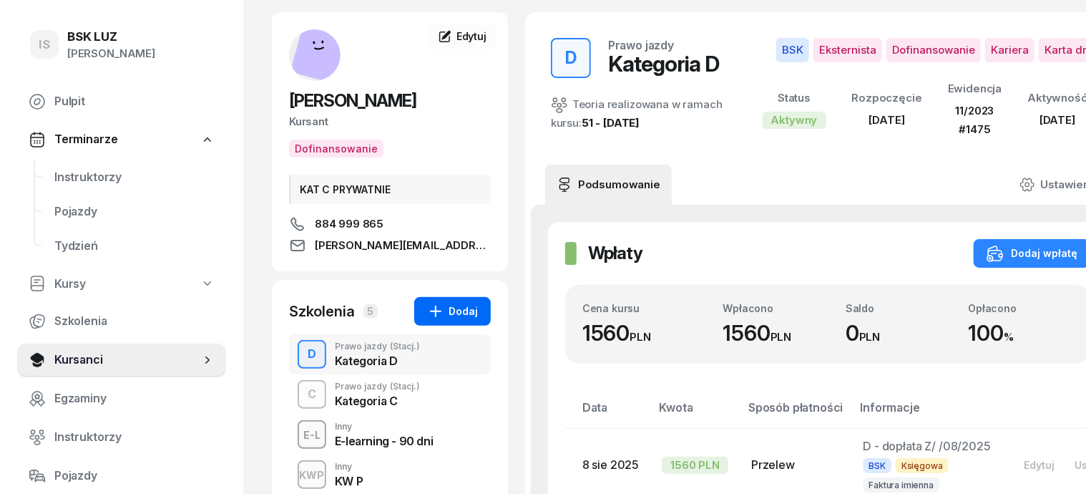
scroll to position [89, 0]
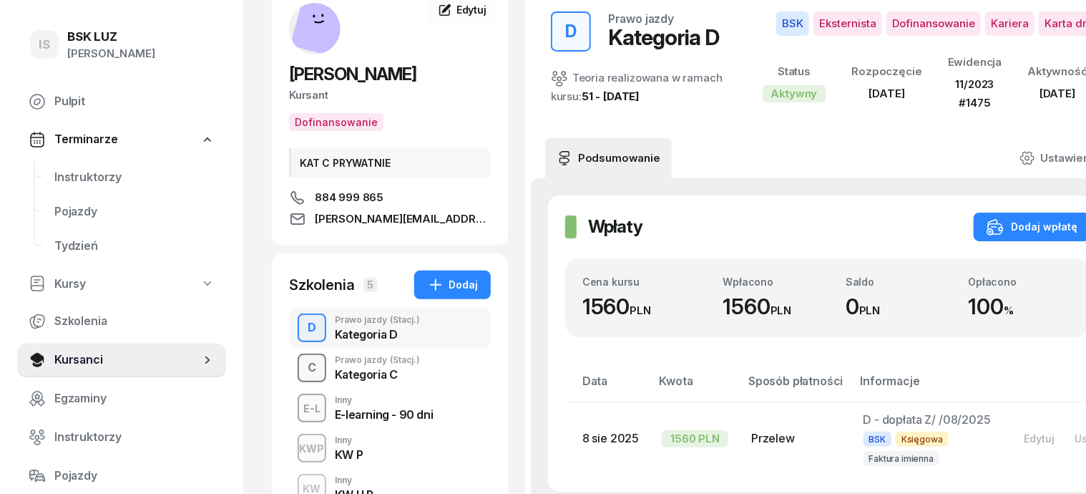
click at [302, 362] on div "C" at bounding box center [312, 367] width 20 height 24
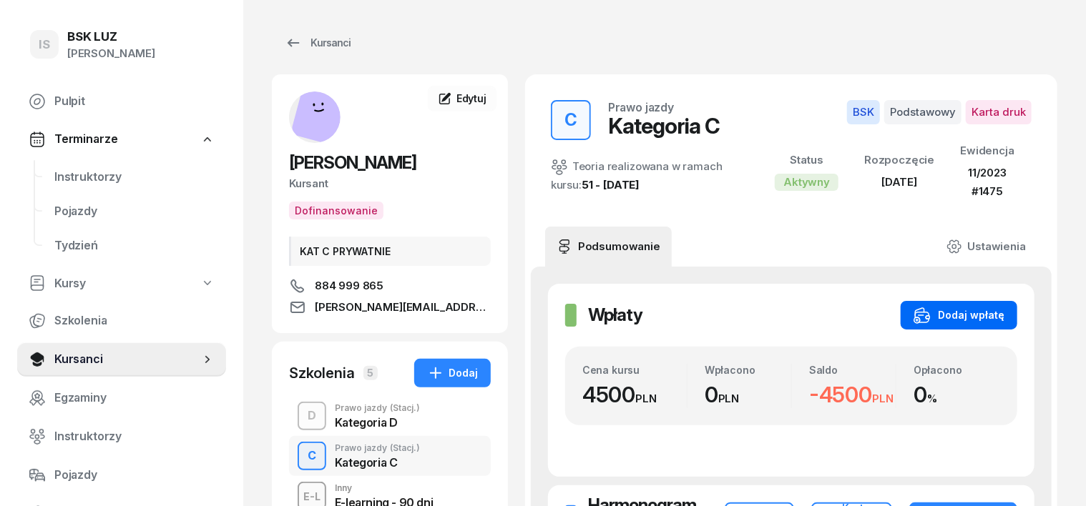
click at [1017, 303] on button "Dodaj wpłatę" at bounding box center [958, 315] width 117 height 29
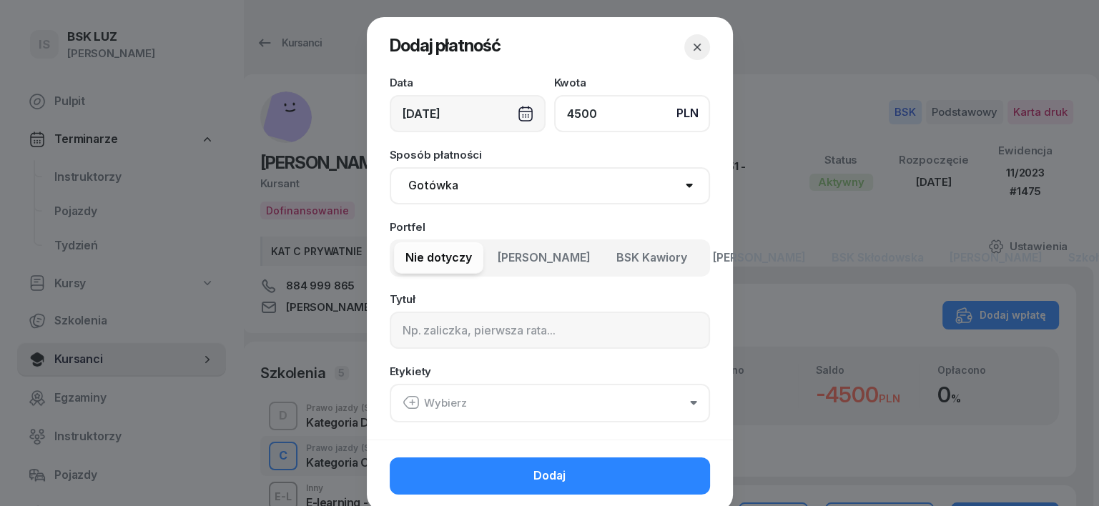
type input "4500"
click at [431, 185] on select "Gotówka Karta Przelew Płatności online BLIK" at bounding box center [550, 185] width 320 height 37
select select "transfer"
click at [390, 167] on select "Gotówka Karta Przelew Płatności online BLIK" at bounding box center [550, 185] width 320 height 37
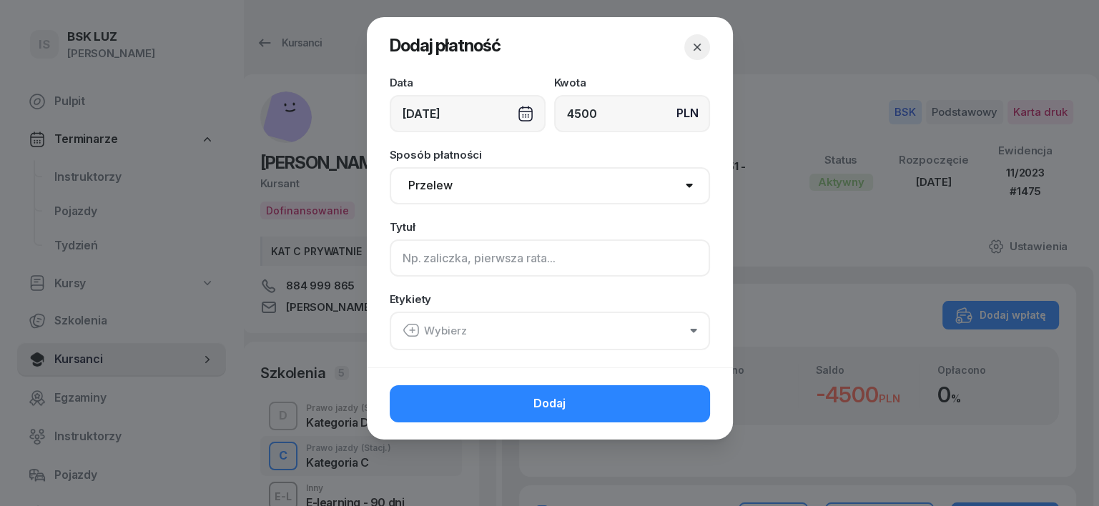
click at [404, 262] on input at bounding box center [550, 258] width 320 height 37
type input "C"
click at [408, 328] on icon "button" at bounding box center [411, 330] width 17 height 17
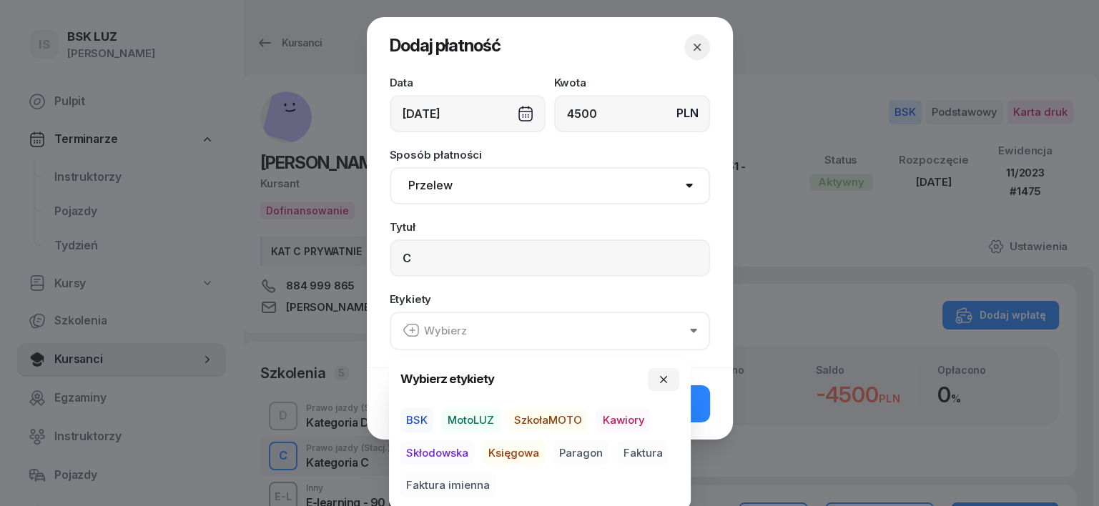
click at [424, 412] on span "BSK" at bounding box center [417, 420] width 33 height 24
drag, startPoint x: 490, startPoint y: 455, endPoint x: 534, endPoint y: 466, distance: 45.8
click at [494, 456] on span "Księgowa" at bounding box center [514, 453] width 62 height 24
drag, startPoint x: 572, startPoint y: 455, endPoint x: 594, endPoint y: 451, distance: 21.9
click at [576, 456] on span "Paragon" at bounding box center [581, 453] width 55 height 24
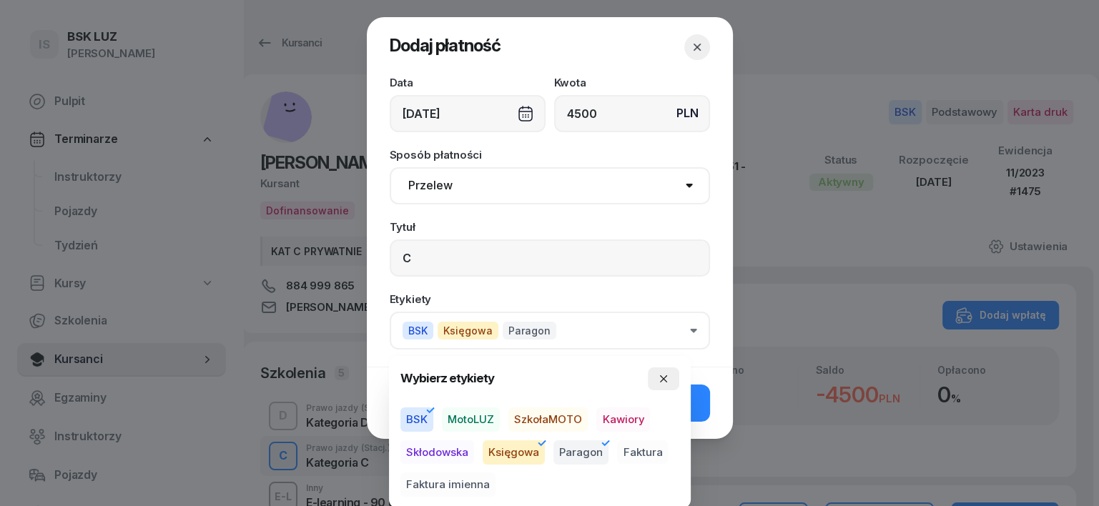
click at [667, 378] on icon "button" at bounding box center [663, 378] width 11 height 11
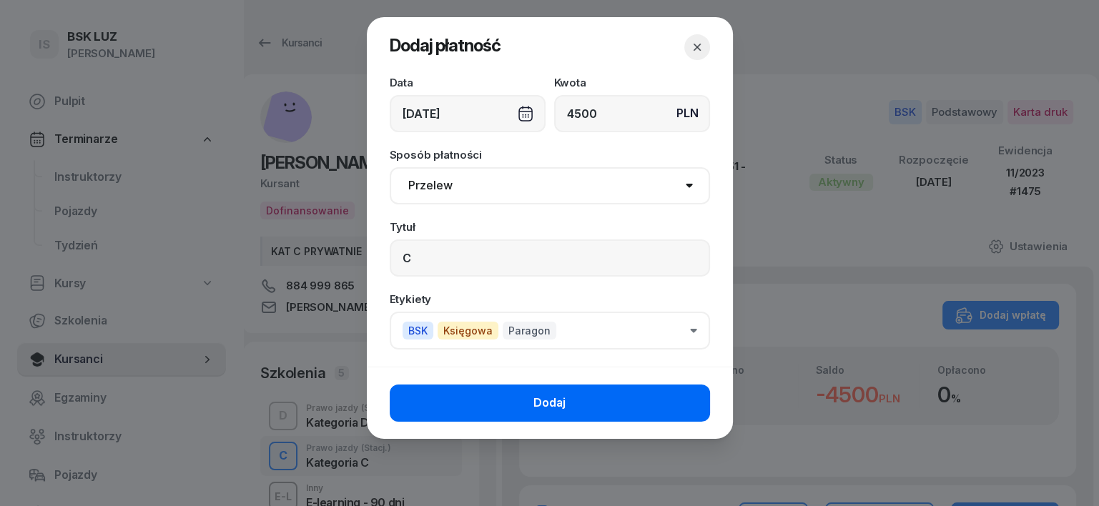
click at [697, 405] on button "Dodaj" at bounding box center [550, 403] width 320 height 37
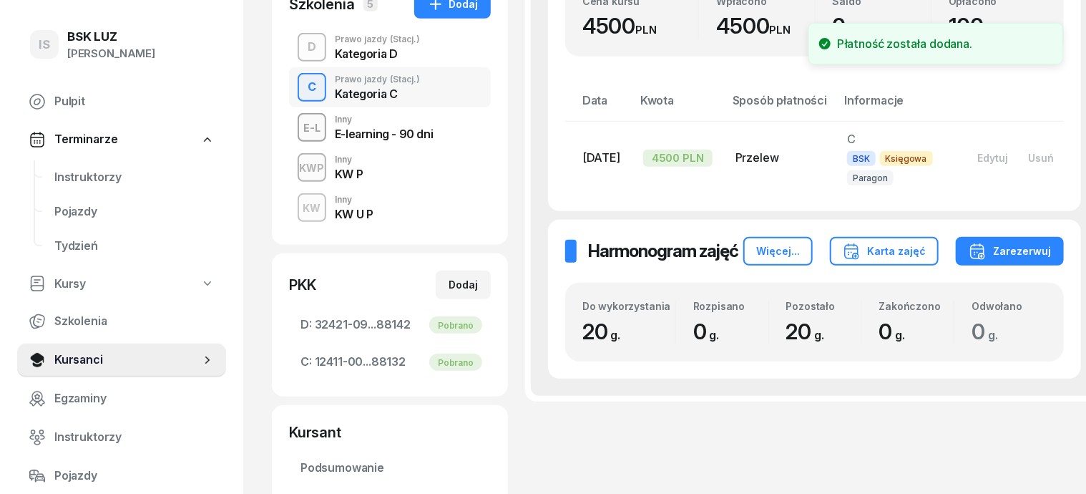
scroll to position [268, 0]
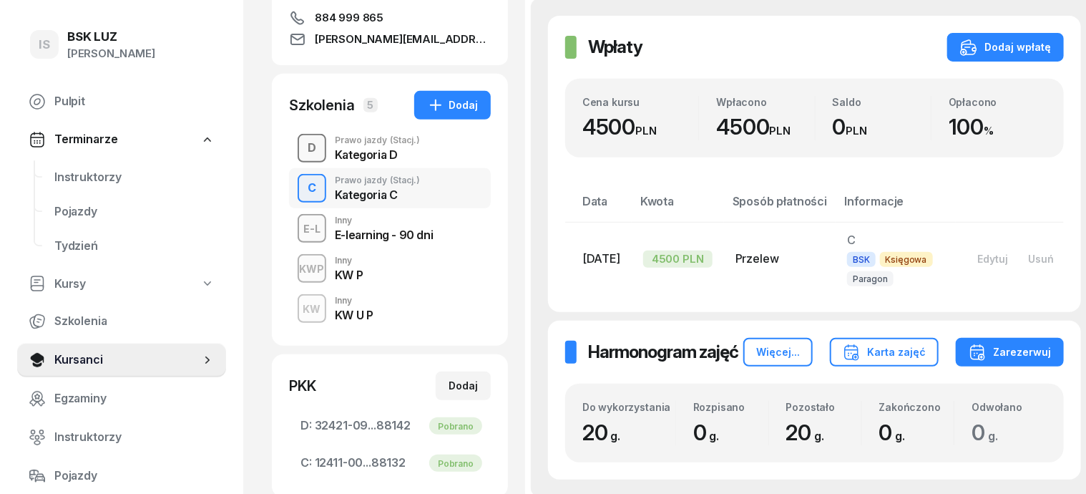
click at [302, 142] on div "D" at bounding box center [312, 148] width 20 height 24
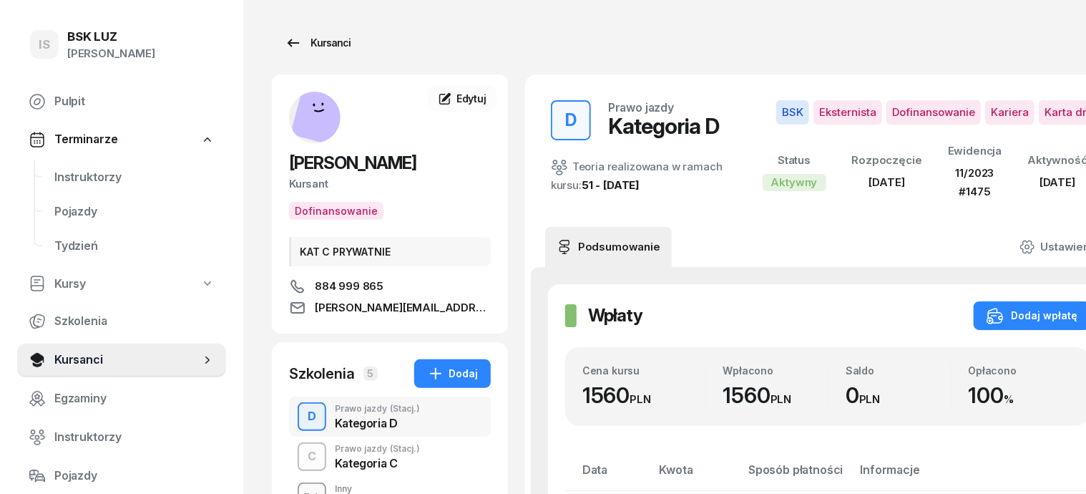
click at [297, 41] on div "Kursanci" at bounding box center [318, 42] width 66 height 17
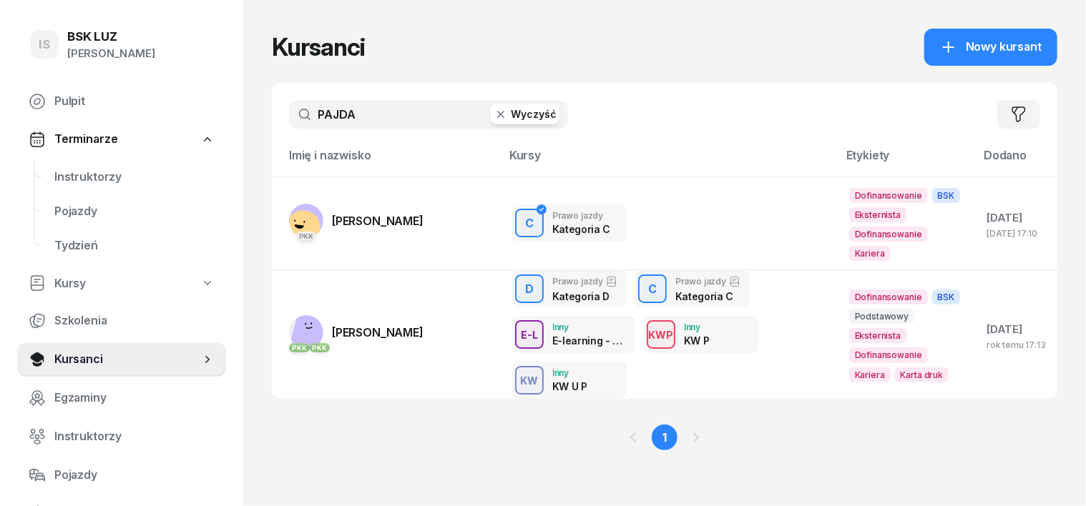
click at [494, 112] on icon "button" at bounding box center [501, 114] width 14 height 14
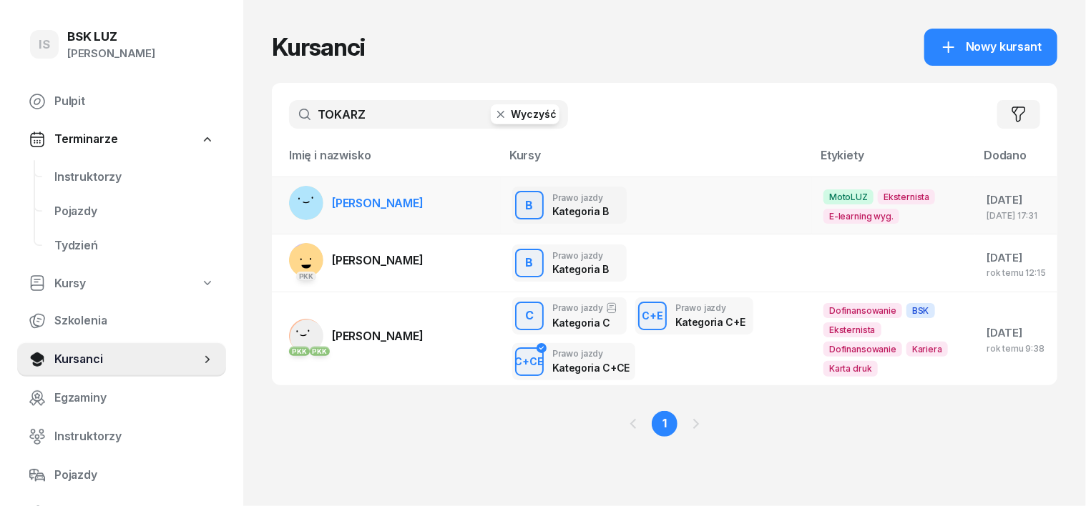
type input "TOKARZ"
click at [288, 192] on rect at bounding box center [307, 203] width 38 height 38
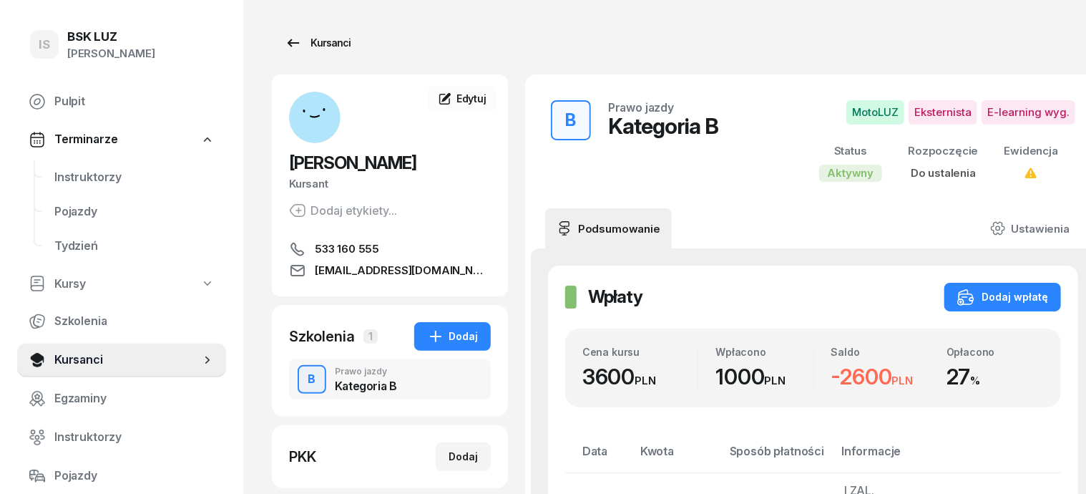
click at [310, 44] on div "Kursanci" at bounding box center [318, 42] width 66 height 17
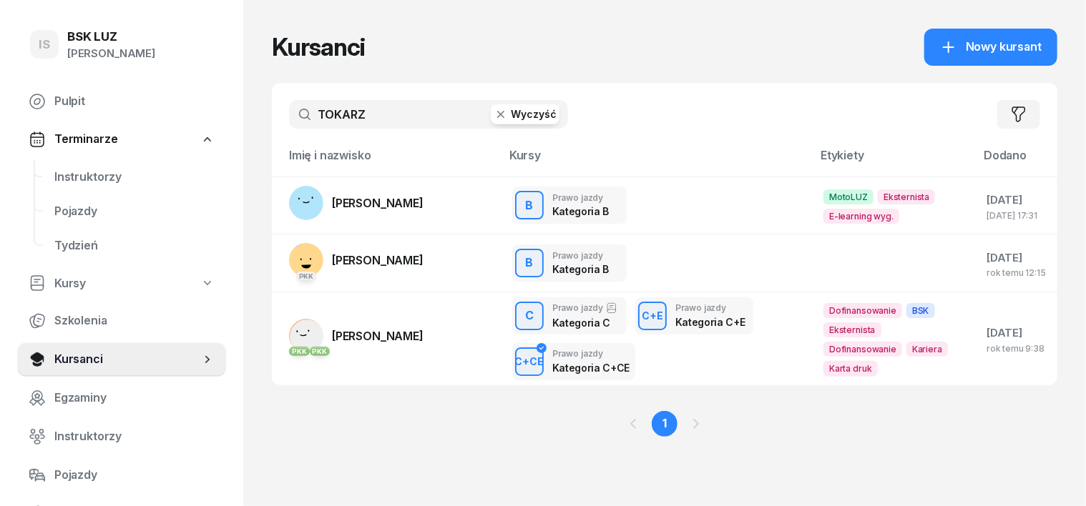
click at [497, 115] on icon "button" at bounding box center [500, 114] width 7 height 7
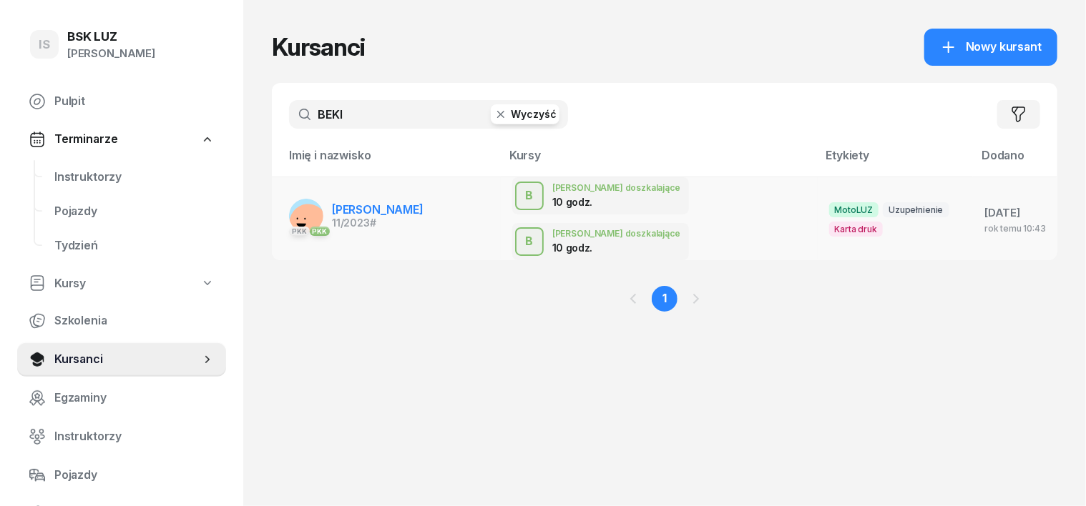
type input "BEKI"
click at [283, 197] on rect at bounding box center [308, 222] width 51 height 51
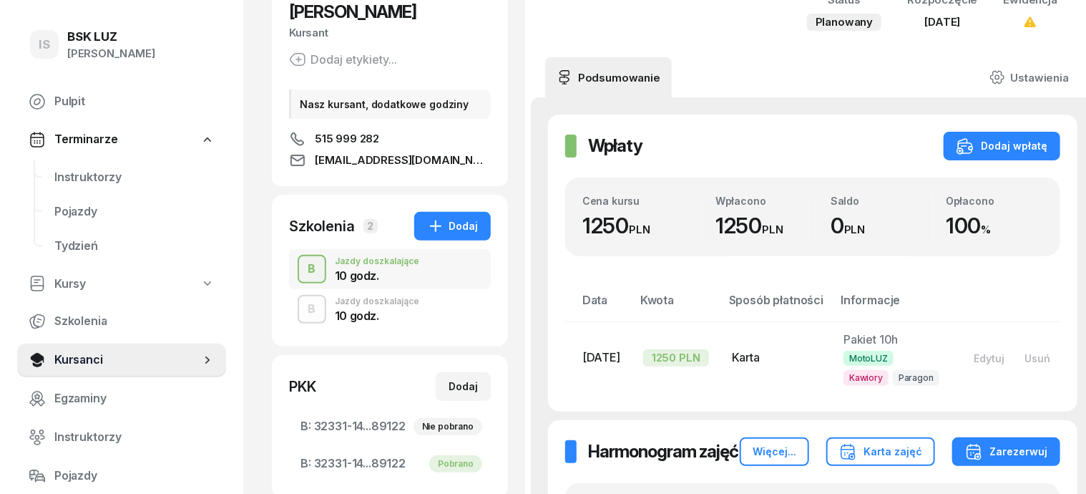
scroll to position [179, 0]
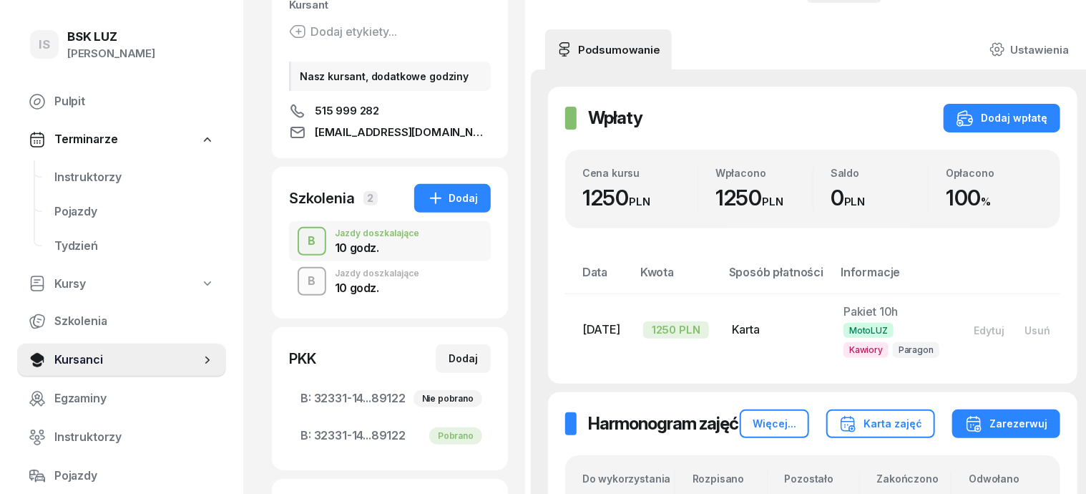
click at [303, 285] on div "B" at bounding box center [312, 281] width 19 height 24
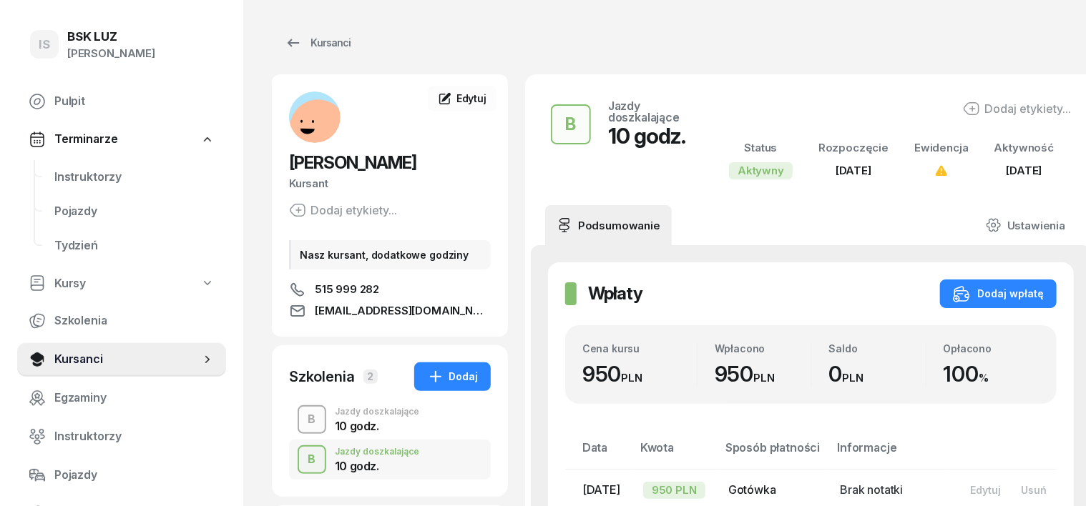
click at [303, 414] on div "B" at bounding box center [312, 420] width 19 height 24
